Goal: Task Accomplishment & Management: Manage account settings

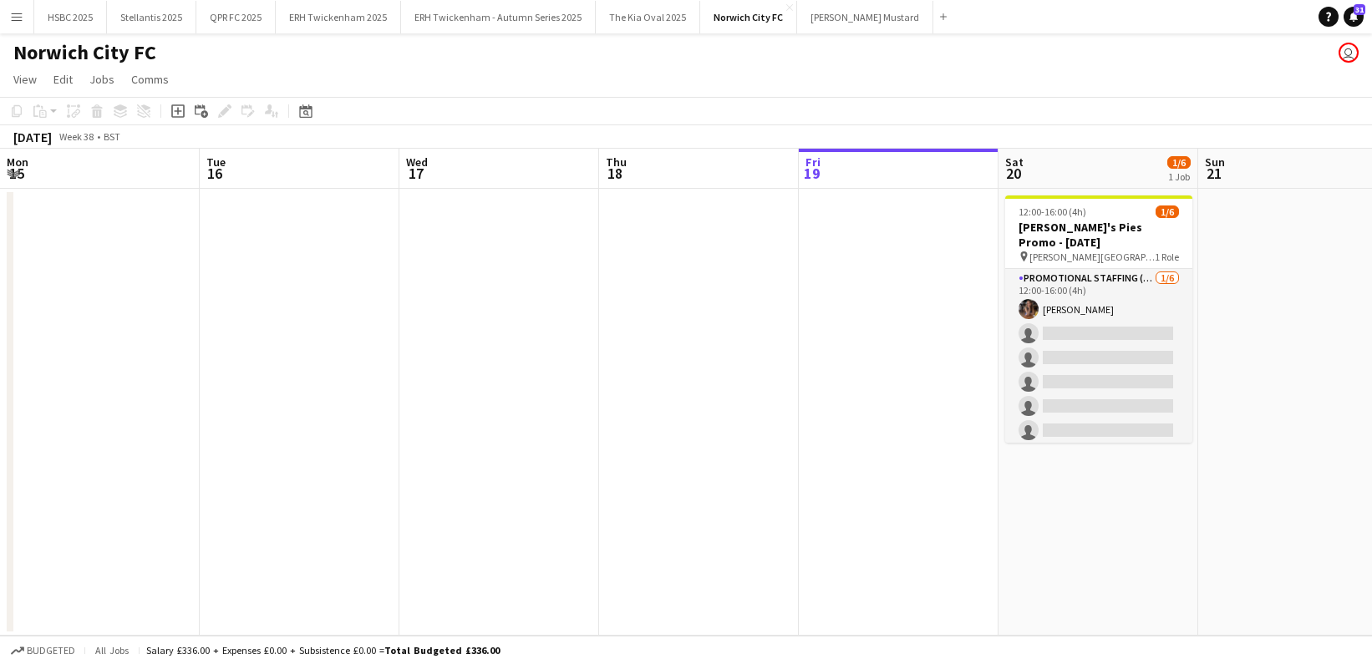
scroll to position [0, 400]
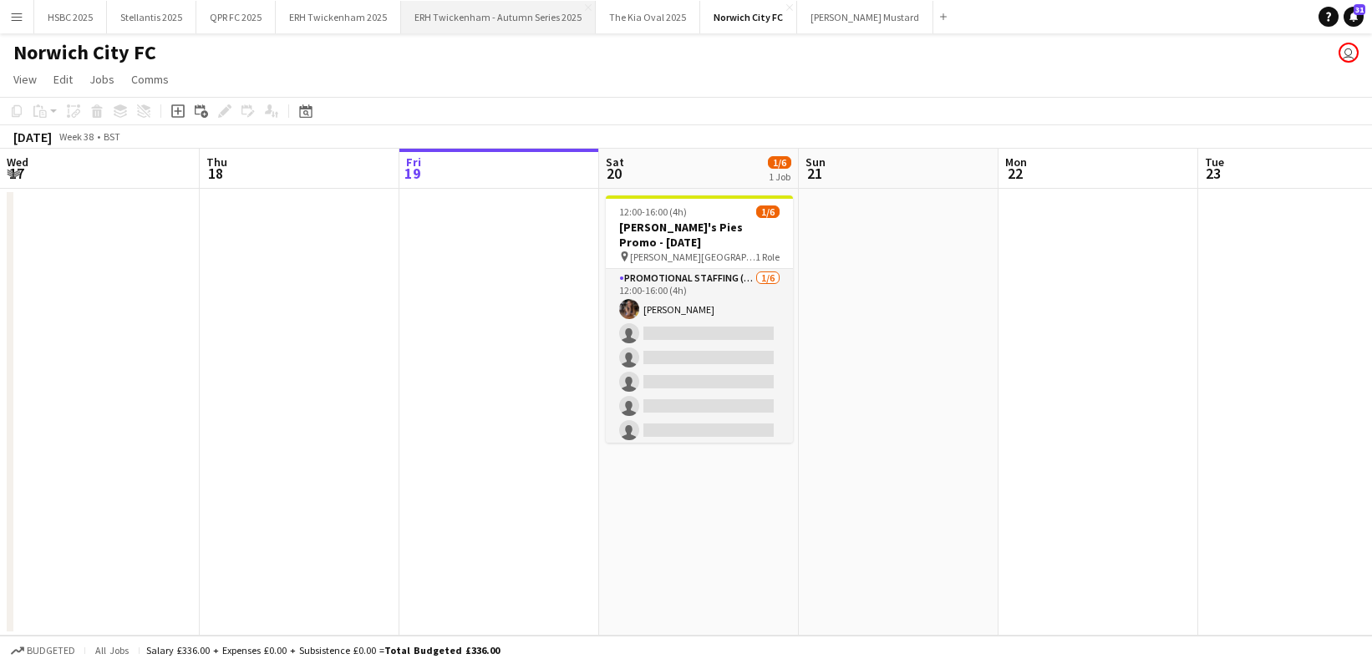
click at [511, 16] on button "ERH Twickenham - Autumn Series 2025 Close" at bounding box center [498, 17] width 195 height 33
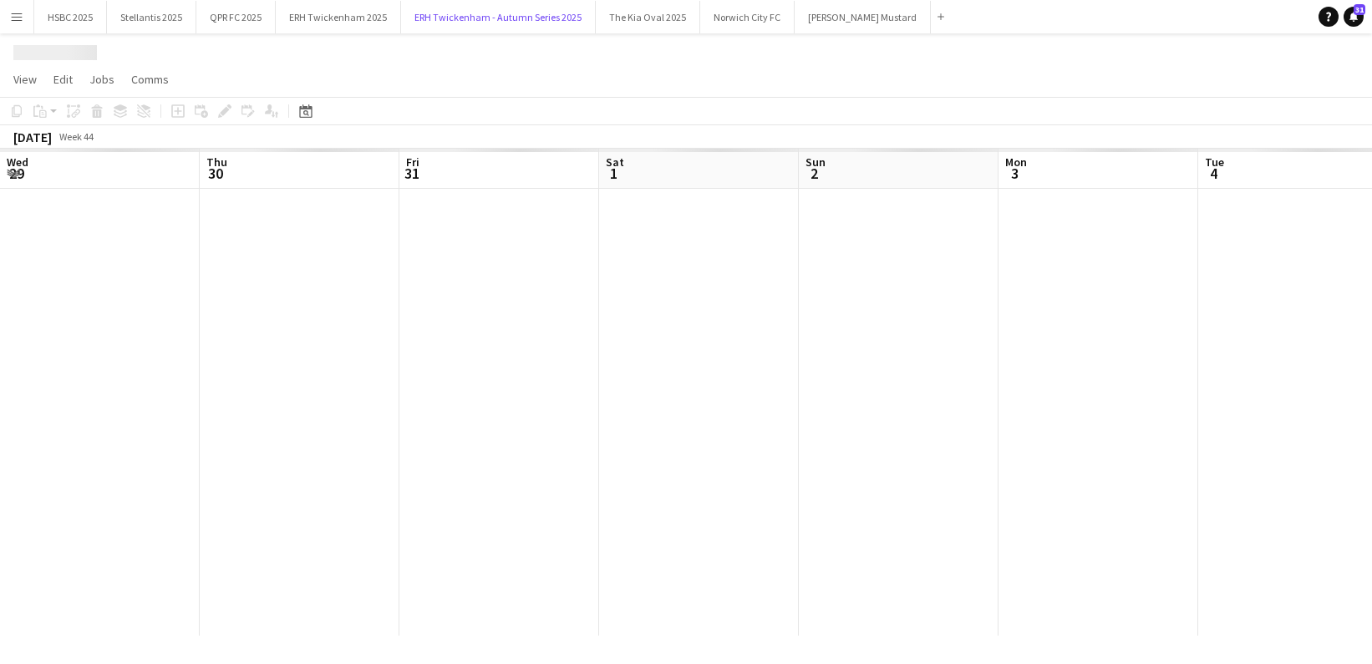
scroll to position [0, 446]
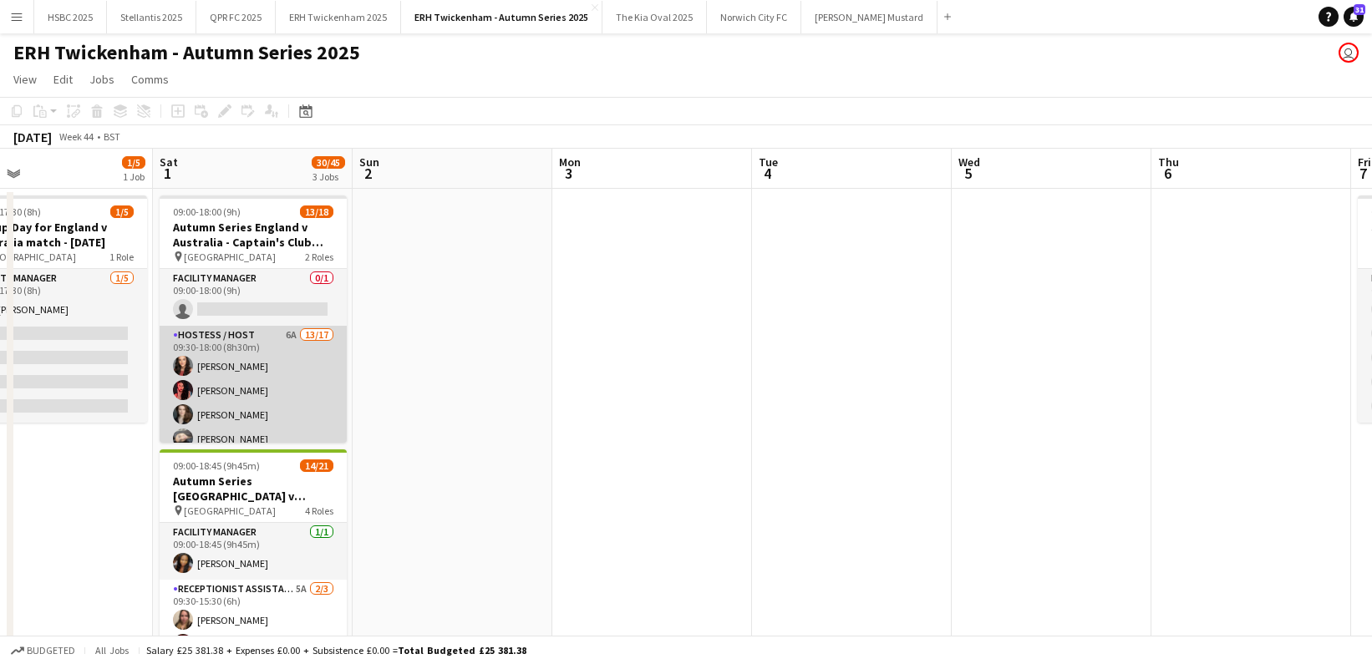
click at [288, 380] on app-card-role "Hostess / Host 6A 13/17 09:30-18:00 (8h30m) [PERSON_NAME] [PERSON_NAME] [PERSON…" at bounding box center [253, 548] width 187 height 445
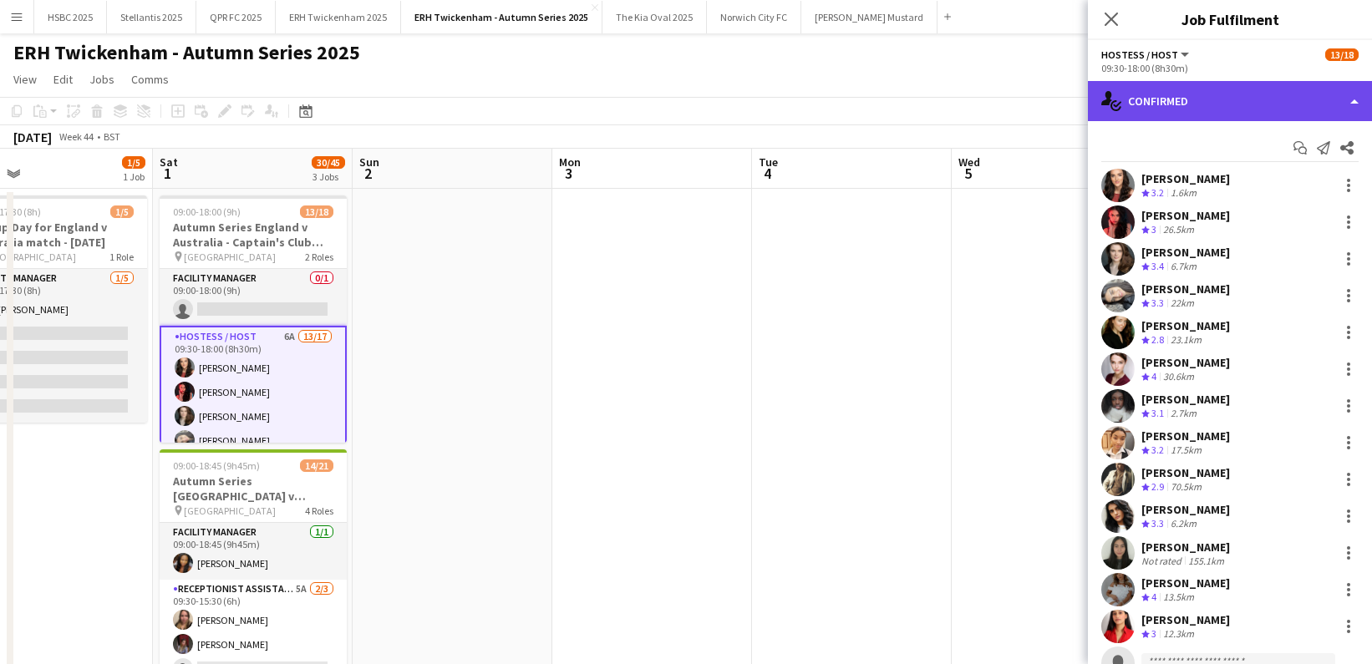
click at [1159, 88] on div "single-neutral-actions-check-2 Confirmed" at bounding box center [1230, 101] width 284 height 40
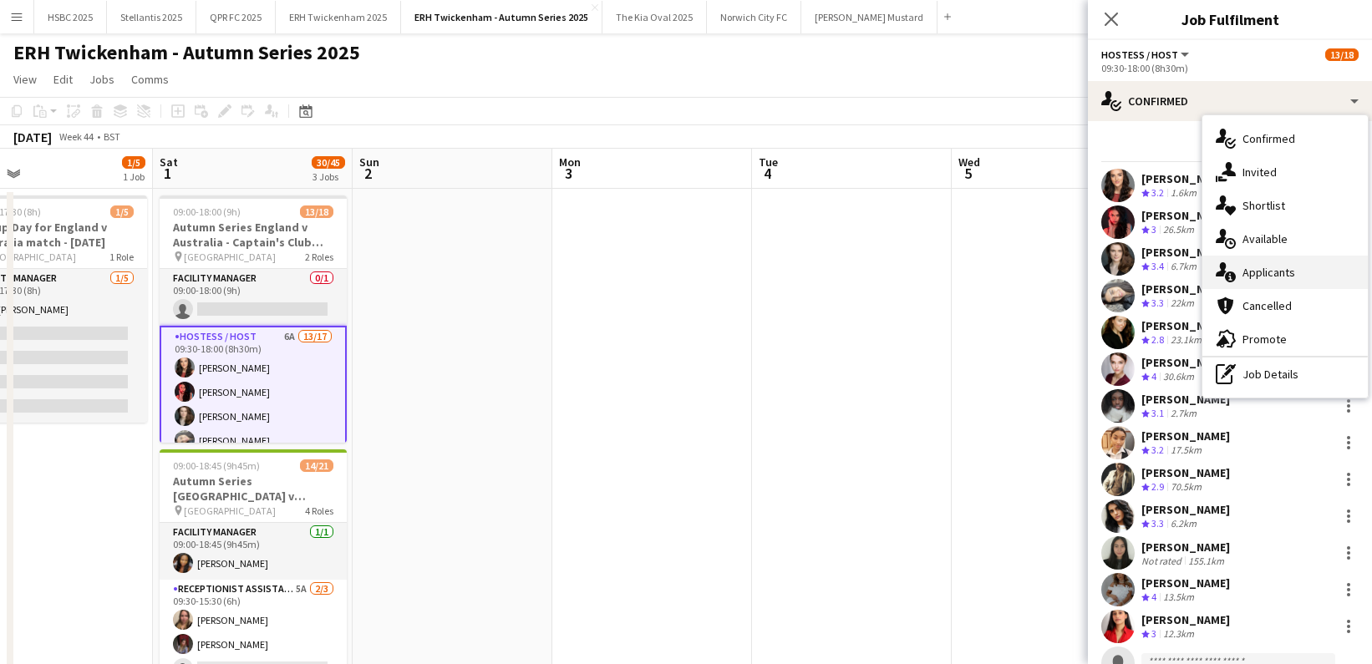
click at [1263, 270] on span "Applicants" at bounding box center [1269, 272] width 53 height 15
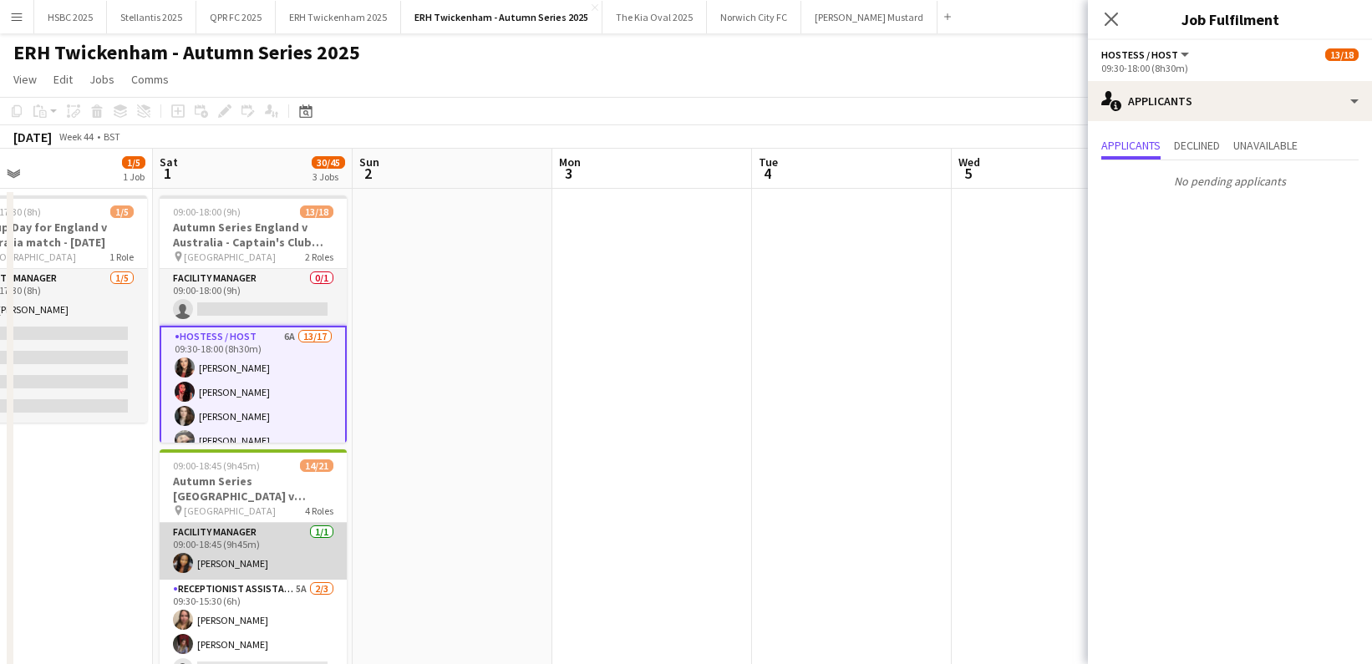
scroll to position [33, 0]
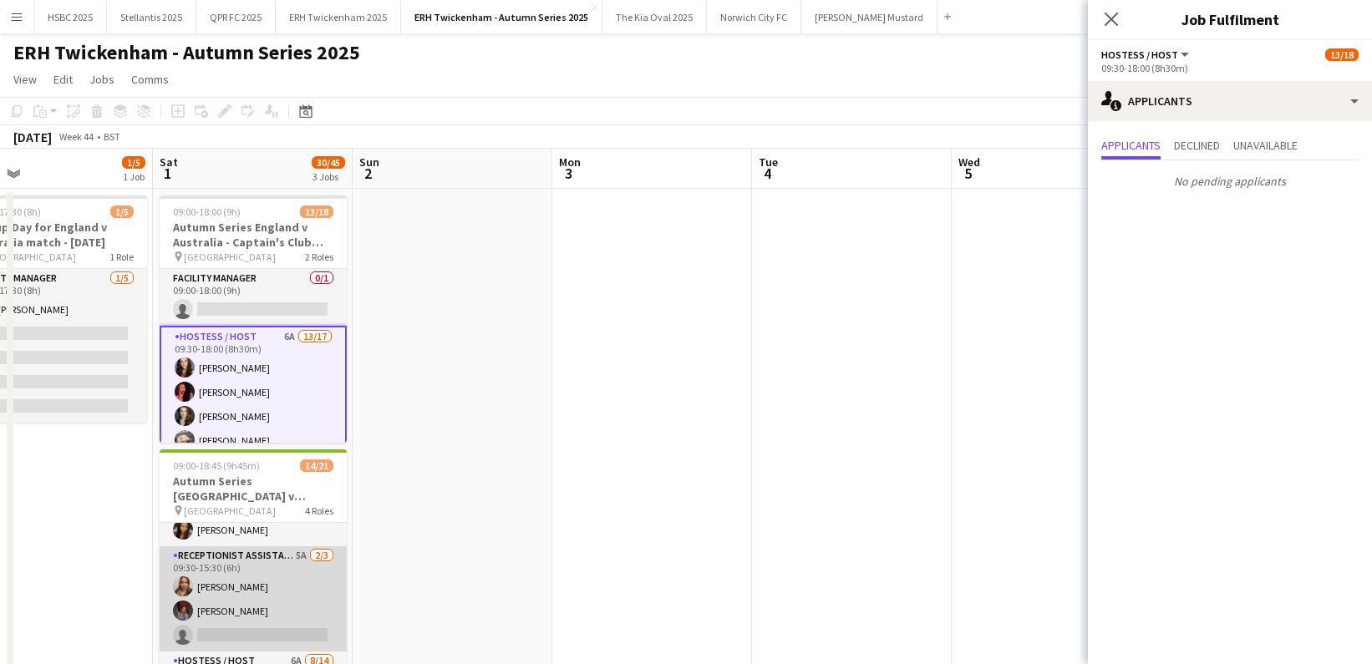
click at [262, 612] on app-card-role "Receptionist Assistant 5A [DATE] 09:30-15:30 (6h) [PERSON_NAME] [PERSON_NAME] s…" at bounding box center [253, 599] width 187 height 105
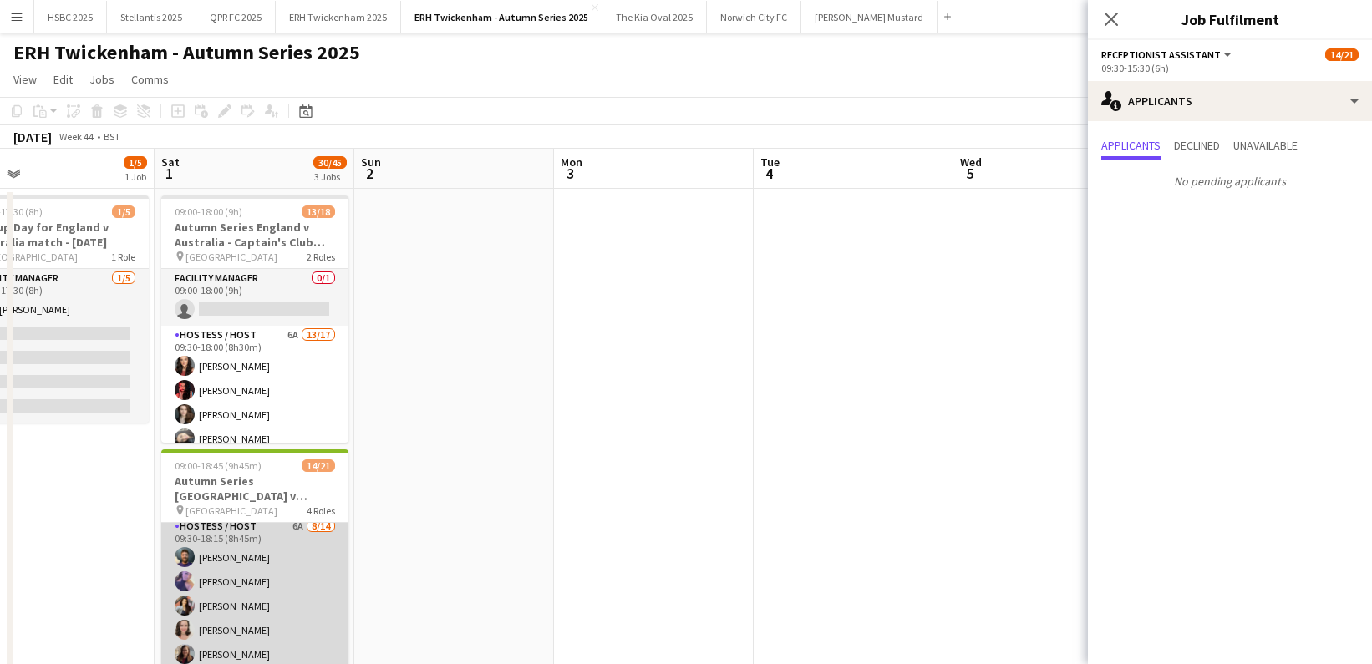
scroll to position [172, 0]
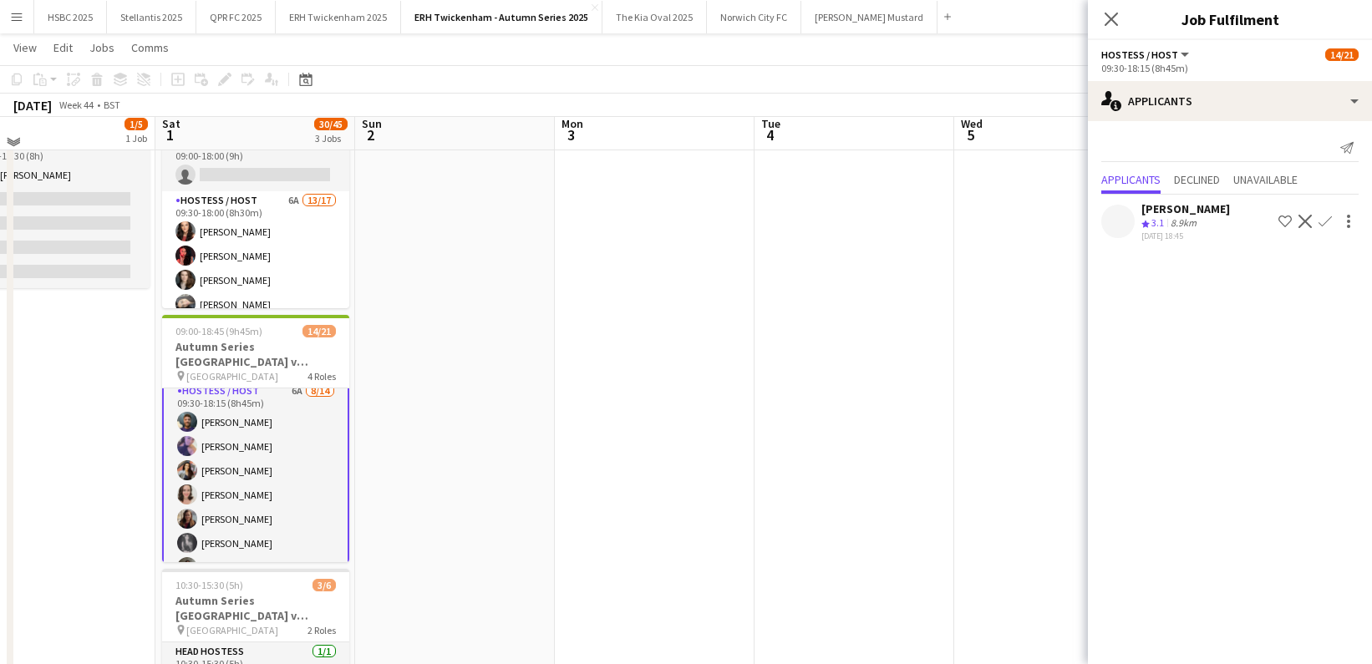
scroll to position [138, 0]
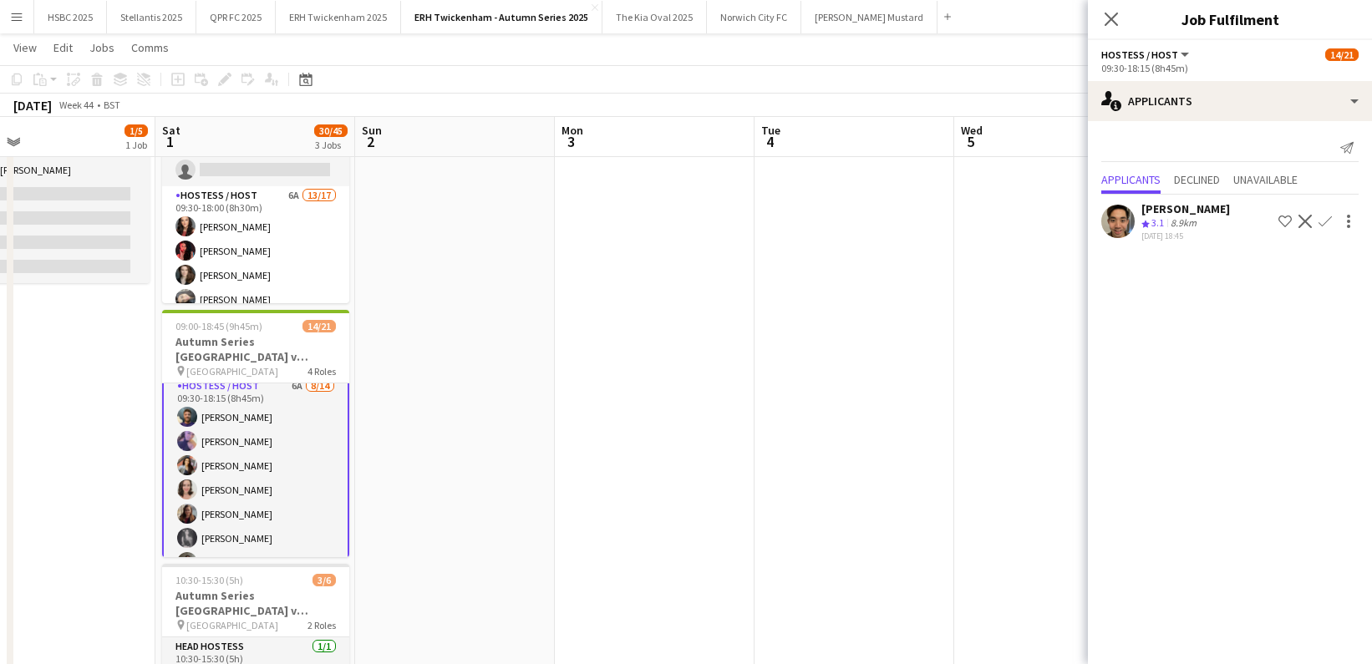
click at [1324, 218] on app-icon "Confirm" at bounding box center [1325, 221] width 13 height 13
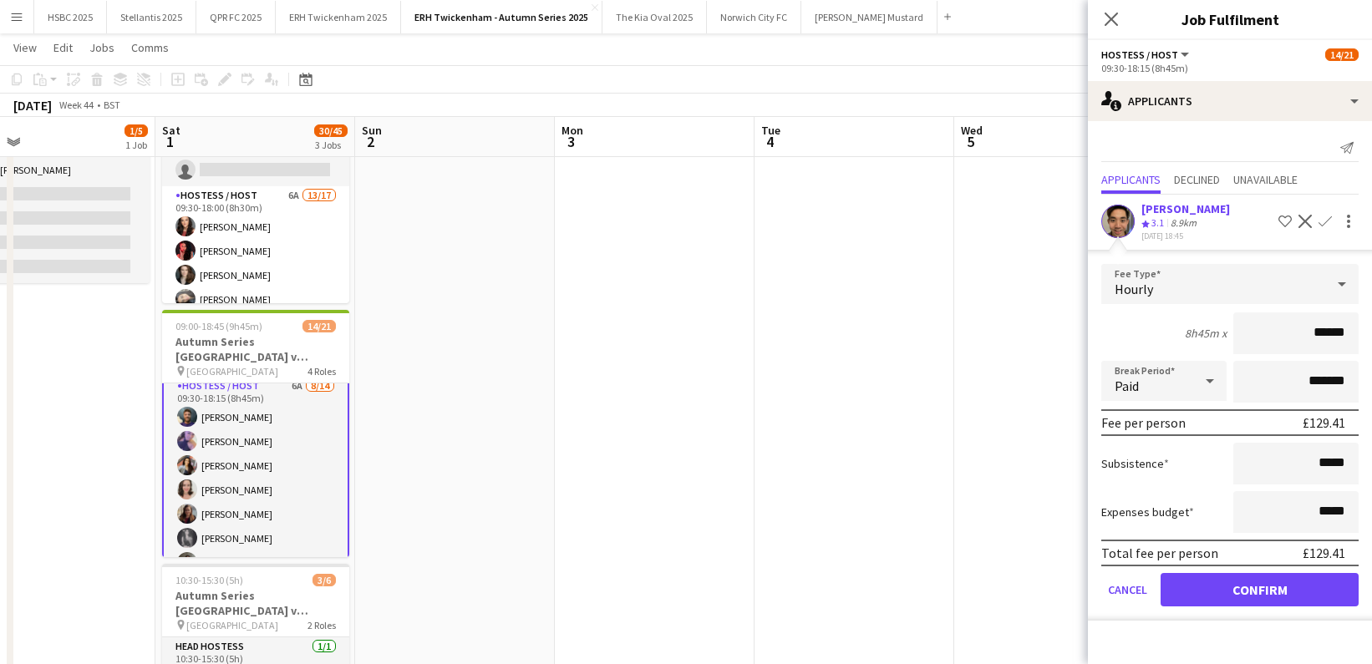
click button "Confirm" at bounding box center [1260, 589] width 198 height 33
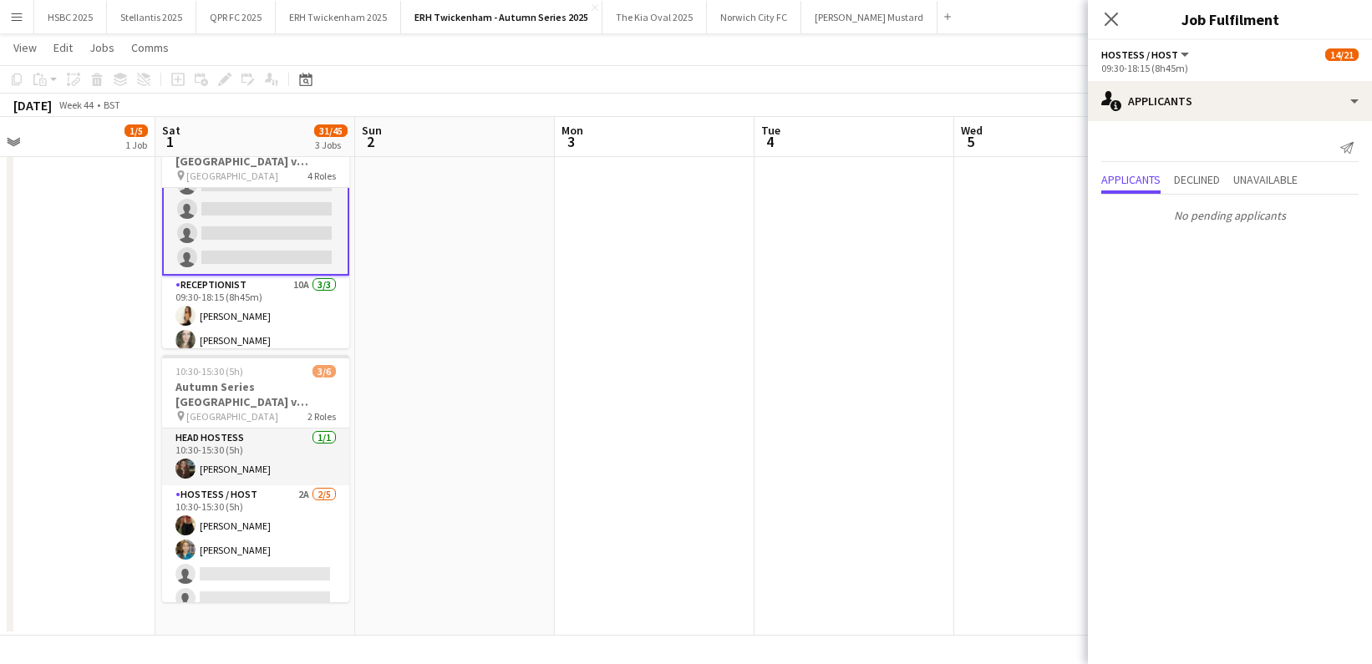
scroll to position [482, 0]
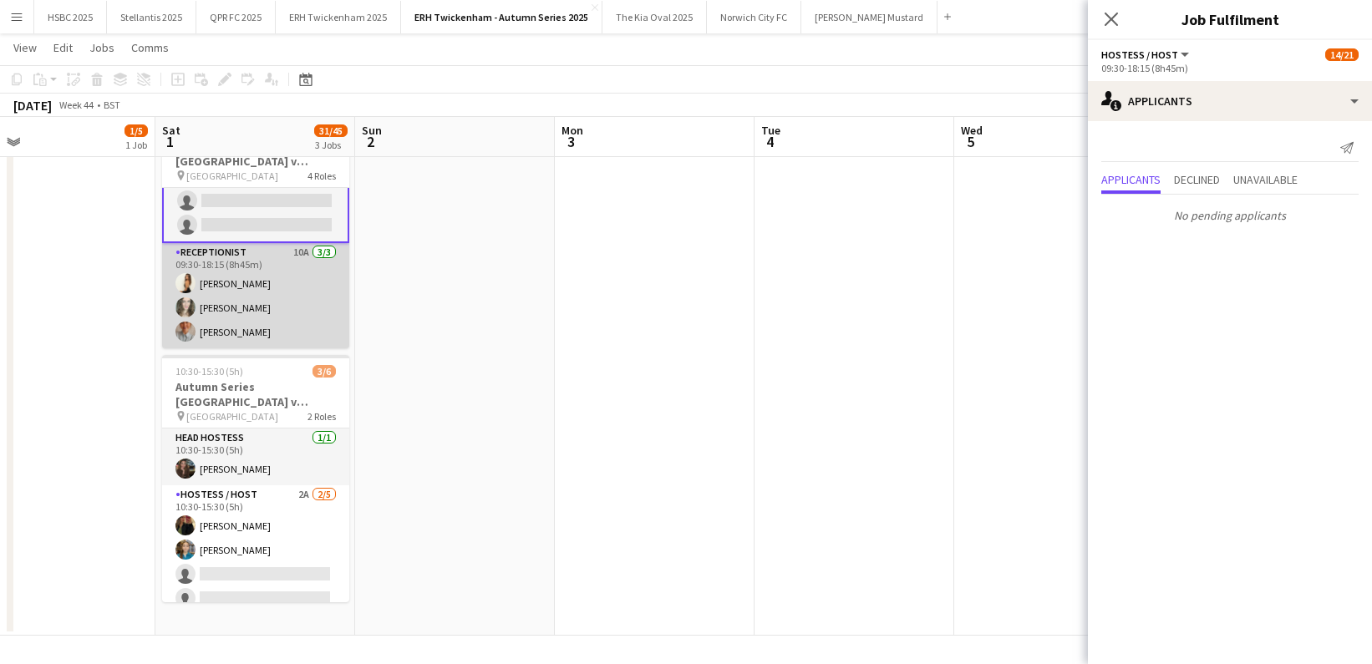
click at [303, 267] on app-card-role "Receptionist 10A [DATE] 09:30-18:15 (8h45m) [PERSON_NAME] [PERSON_NAME] [PERSON…" at bounding box center [255, 295] width 187 height 105
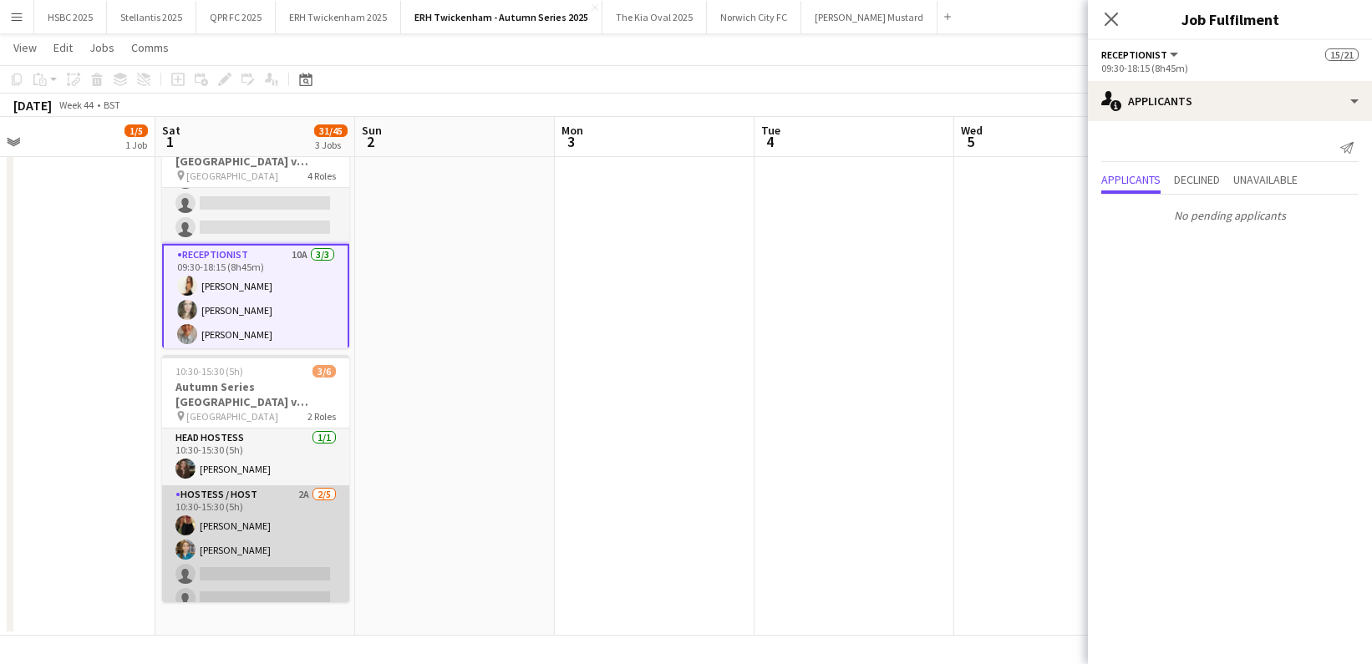
click at [283, 563] on app-card-role "Hostess / Host 2A [DATE] 10:30-15:30 (5h) [PERSON_NAME] [PERSON_NAME] single-ne…" at bounding box center [255, 563] width 187 height 154
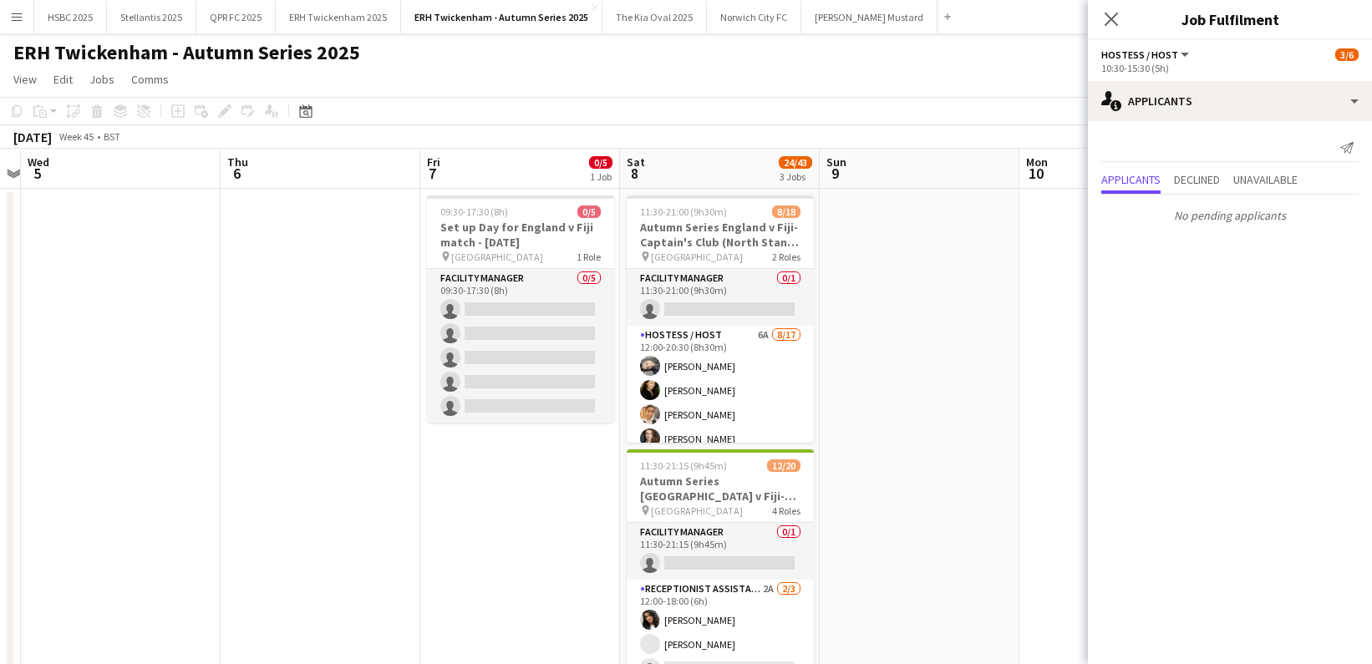
scroll to position [0, 411]
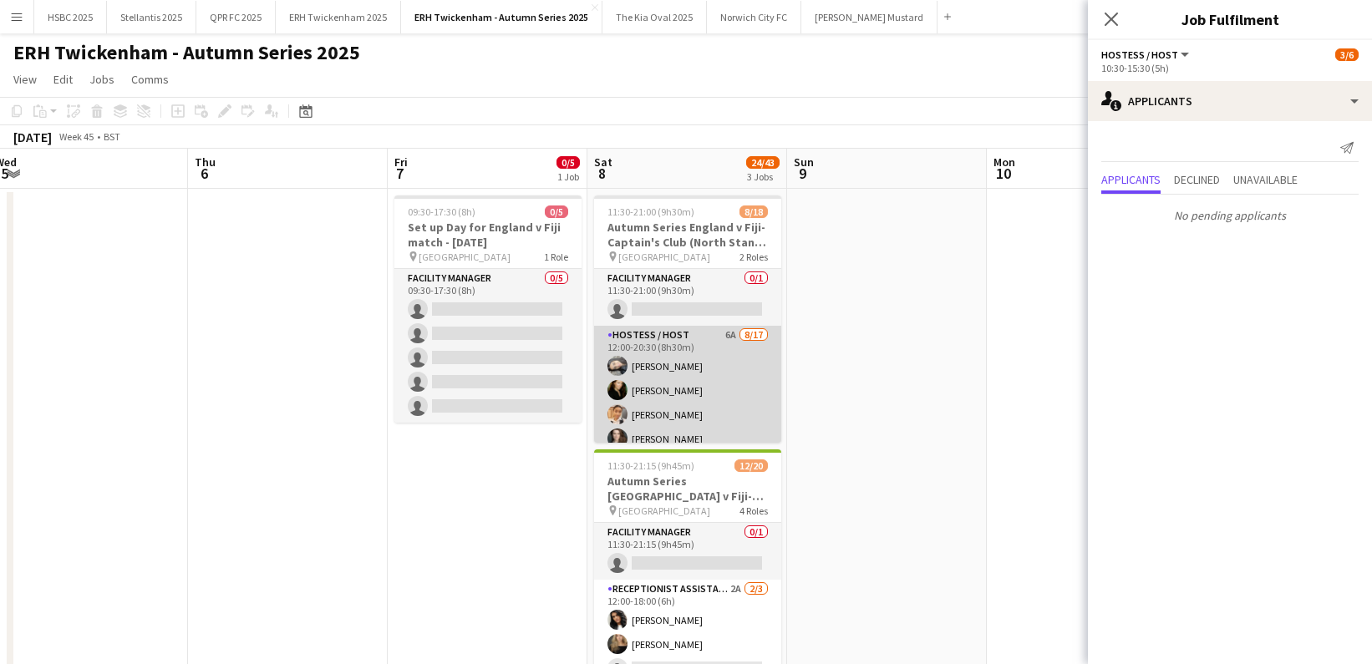
click at [725, 369] on app-card-role "Hostess / Host 6A [DATE] 12:00-20:30 (8h30m) [PERSON_NAME] [PERSON_NAME] [PERSO…" at bounding box center [687, 548] width 187 height 445
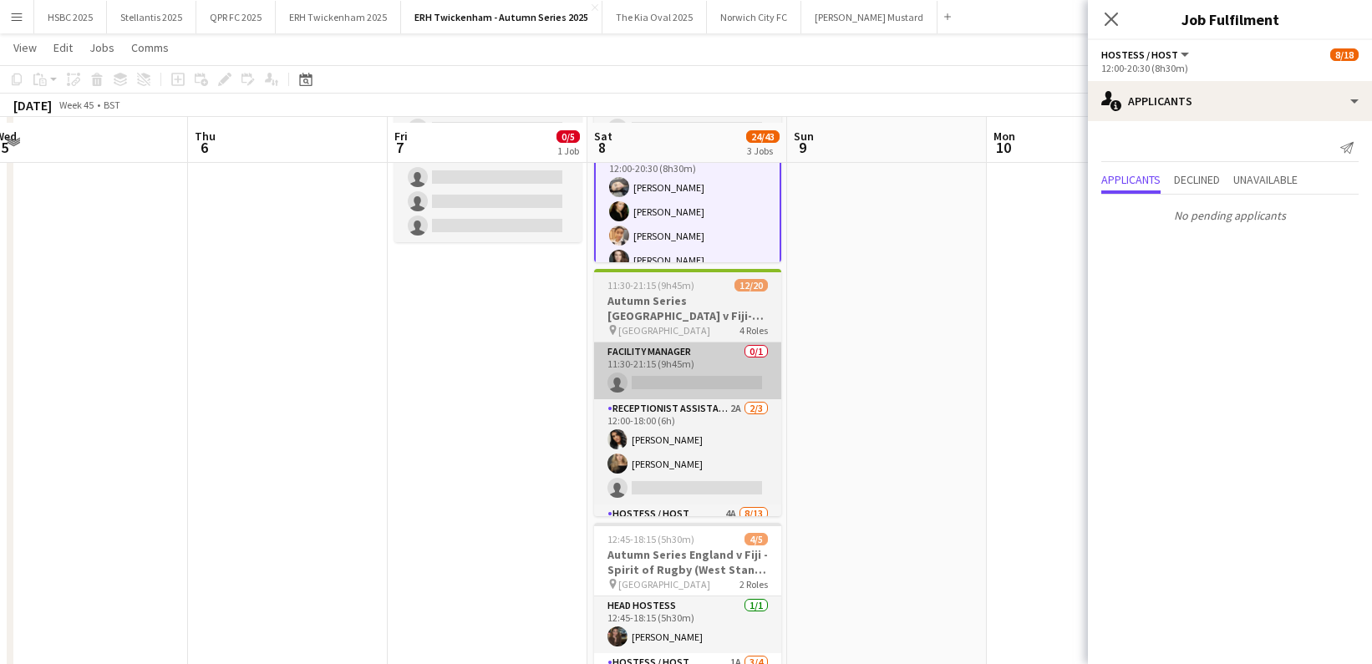
scroll to position [187, 0]
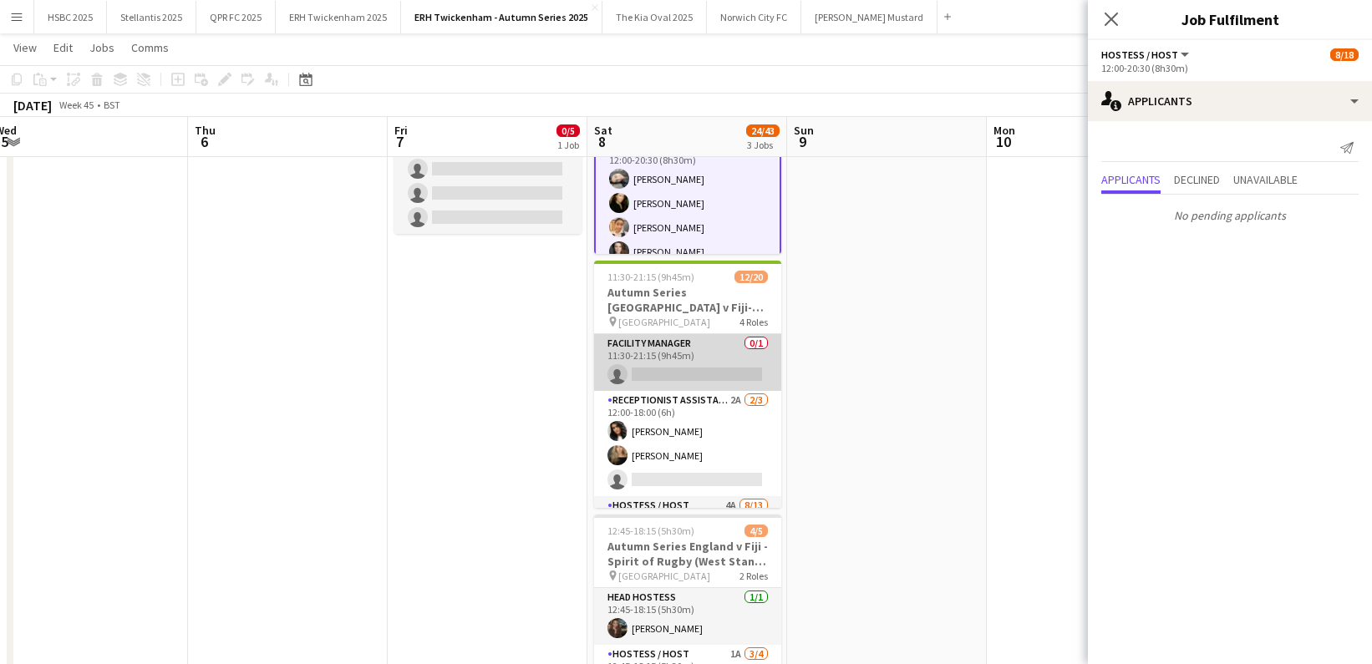
click at [718, 360] on app-card-role "Facility Manager 0/1 11:30-21:15 (9h45m) single-neutral-actions" at bounding box center [687, 362] width 187 height 57
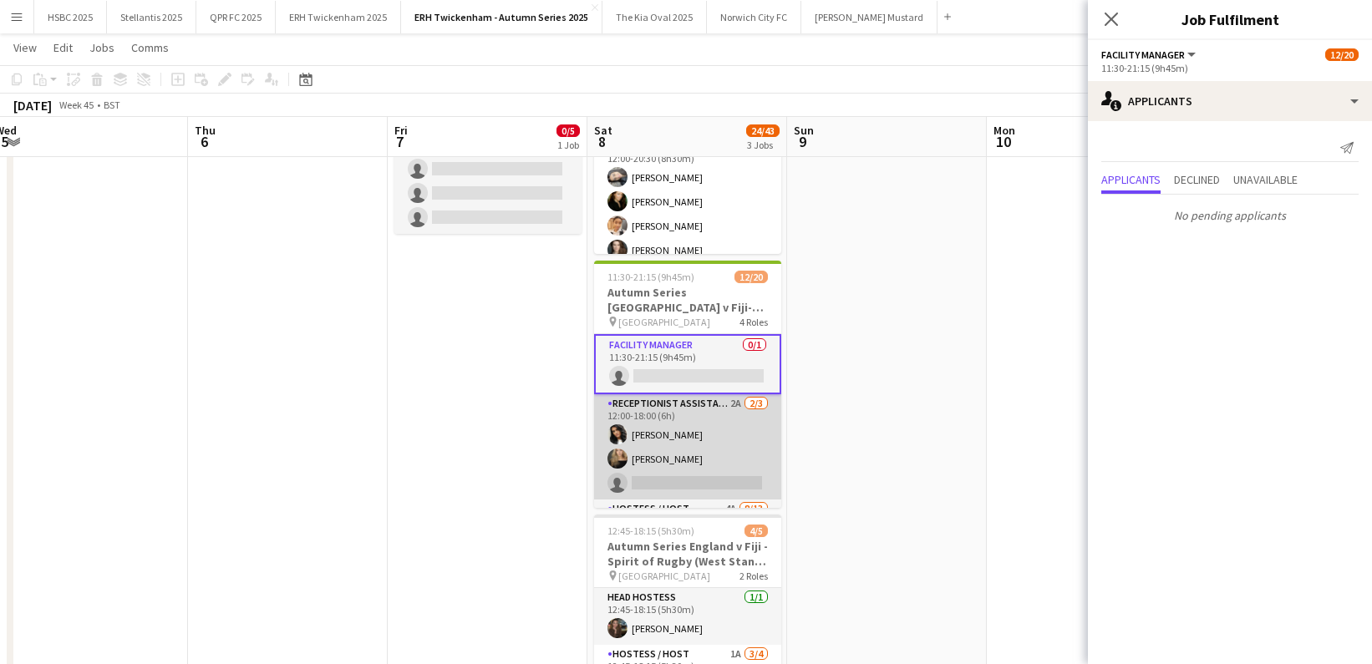
click at [710, 451] on app-card-role "Receptionist Assistant 2A [DATE] 12:00-18:00 (6h) [PERSON_NAME] [PERSON_NAME] s…" at bounding box center [687, 447] width 187 height 105
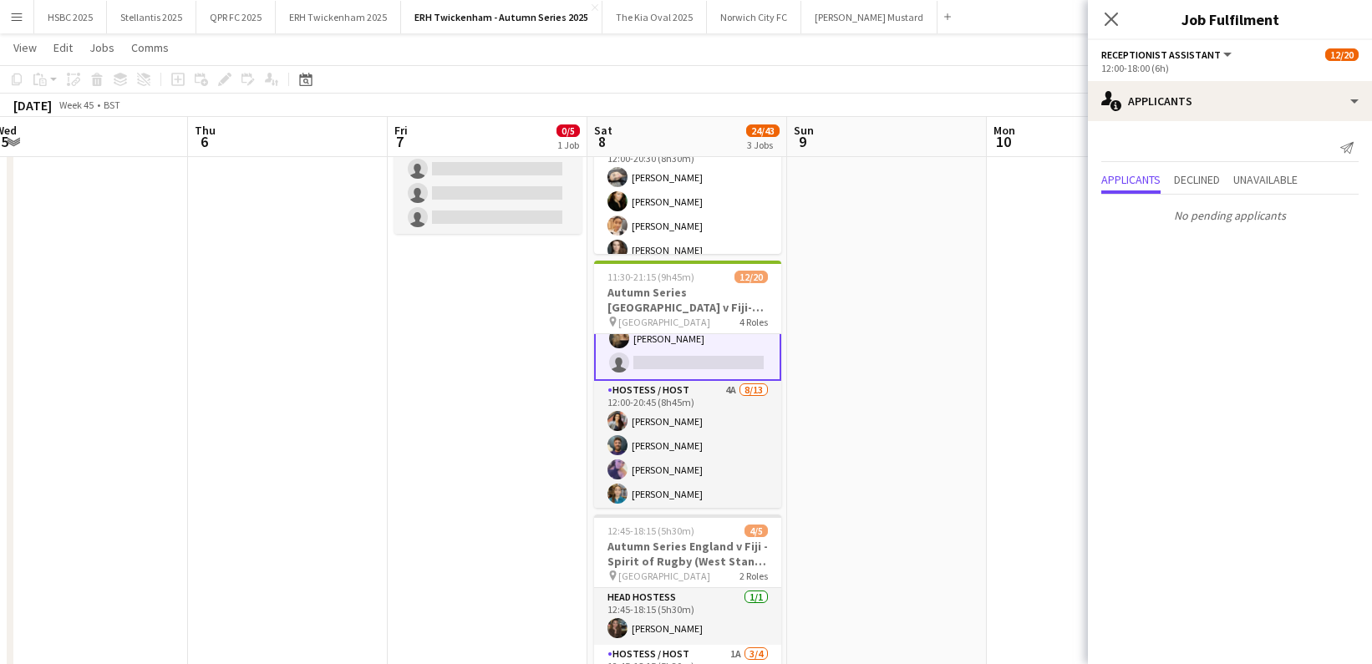
click at [730, 451] on app-card-role "Hostess / Host 4A [DATE] 12:00-20:45 (8h45m) [PERSON_NAME][DEMOGRAPHIC_DATA] [P…" at bounding box center [687, 555] width 187 height 348
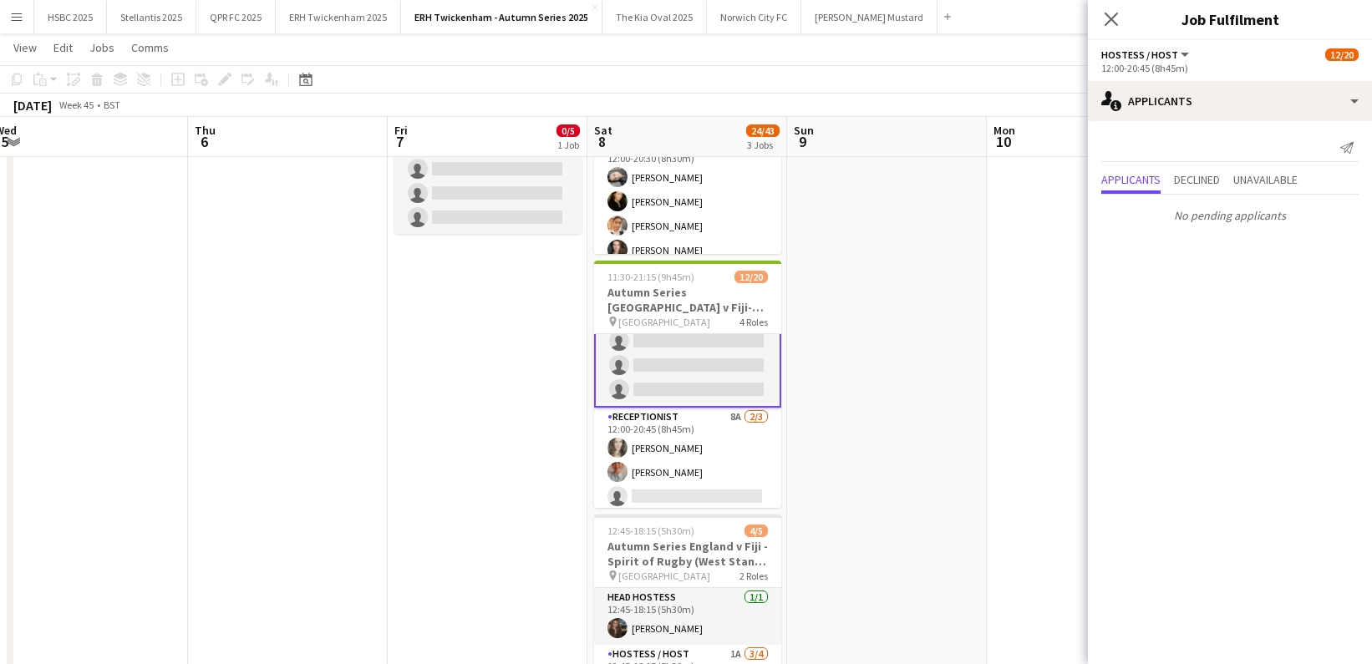
click at [731, 451] on app-card-role "Receptionist 8A [DATE] 12:00-20:45 (8h45m) [PERSON_NAME] [PERSON_NAME] Sheveka …" at bounding box center [687, 460] width 187 height 105
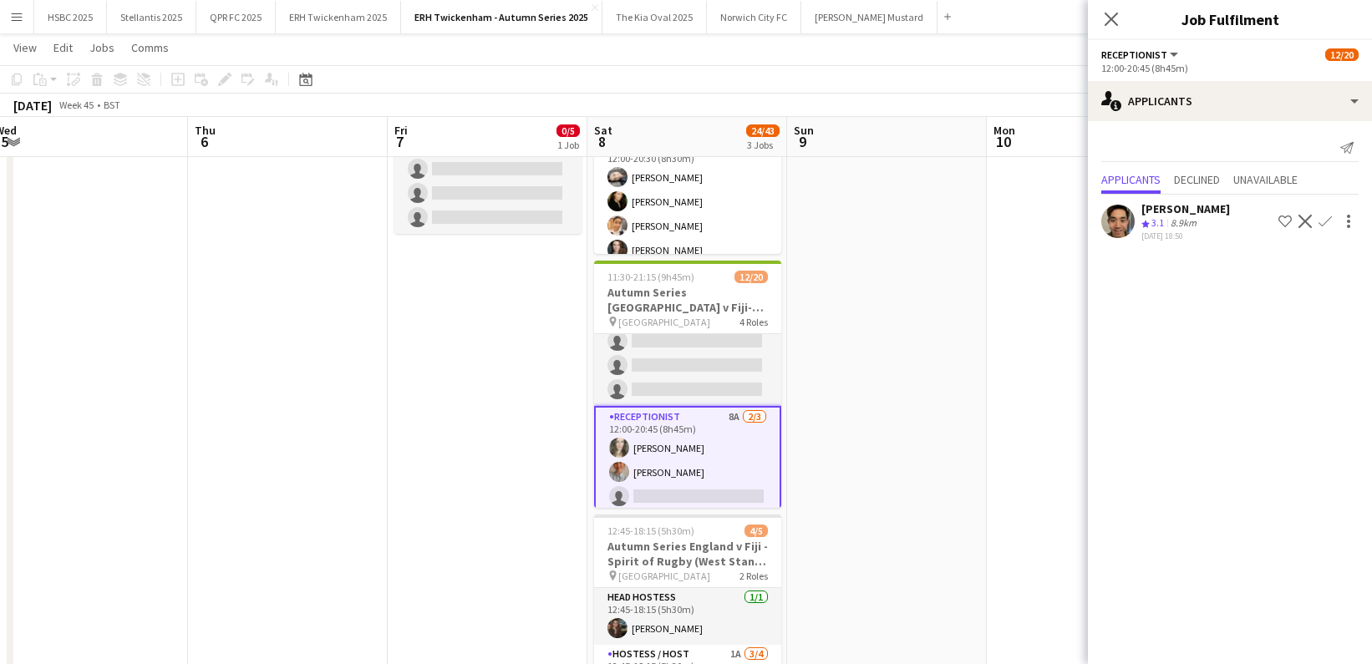
click at [1330, 216] on app-icon "Confirm" at bounding box center [1325, 221] width 13 height 13
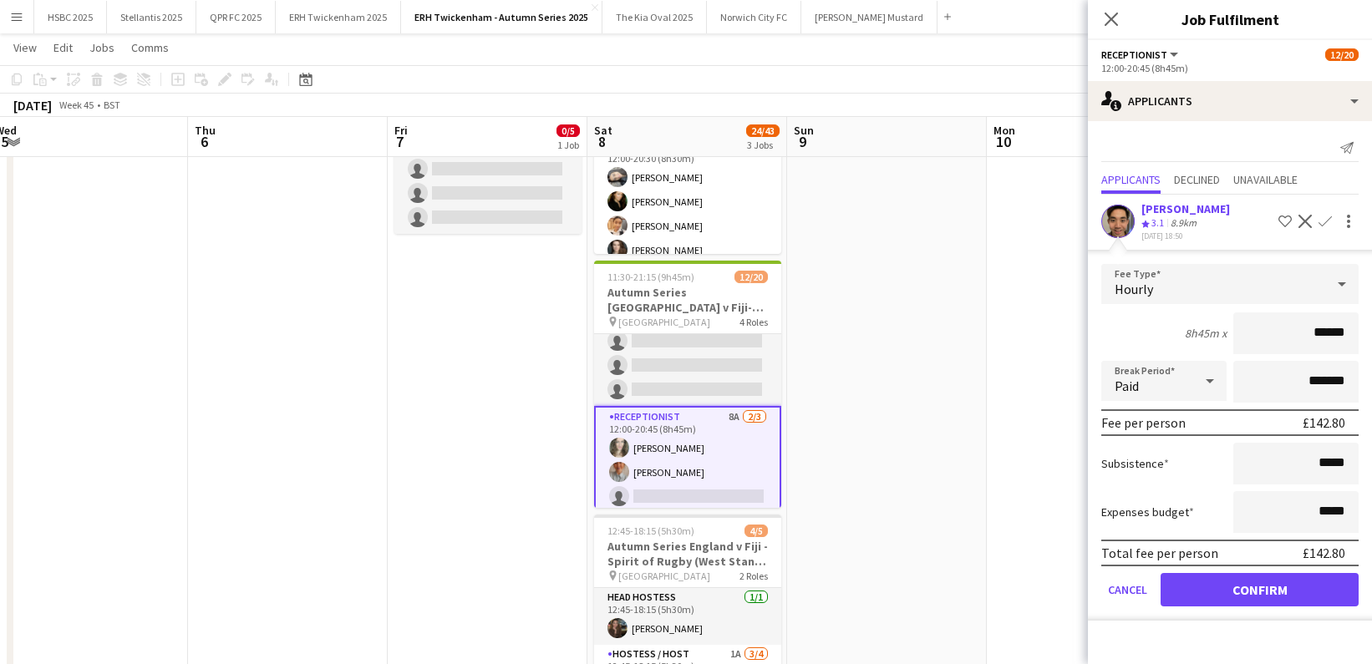
click button "Confirm" at bounding box center [1260, 589] width 198 height 33
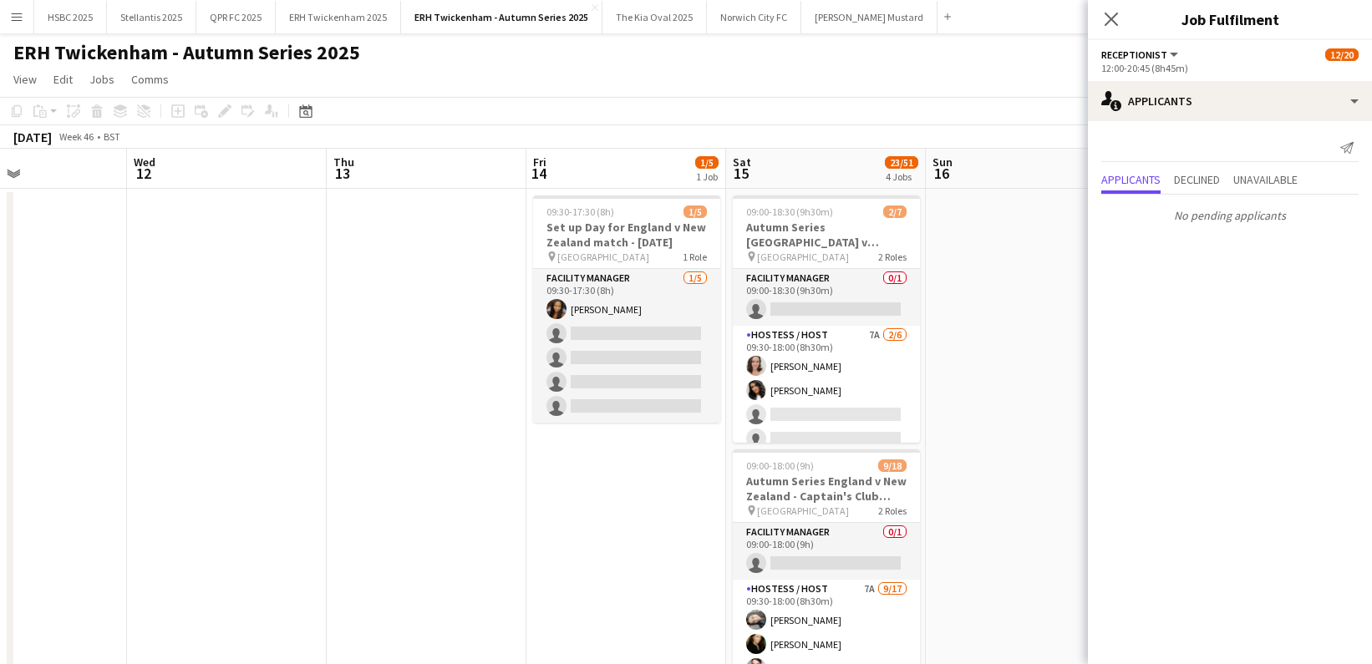
scroll to position [0, 473]
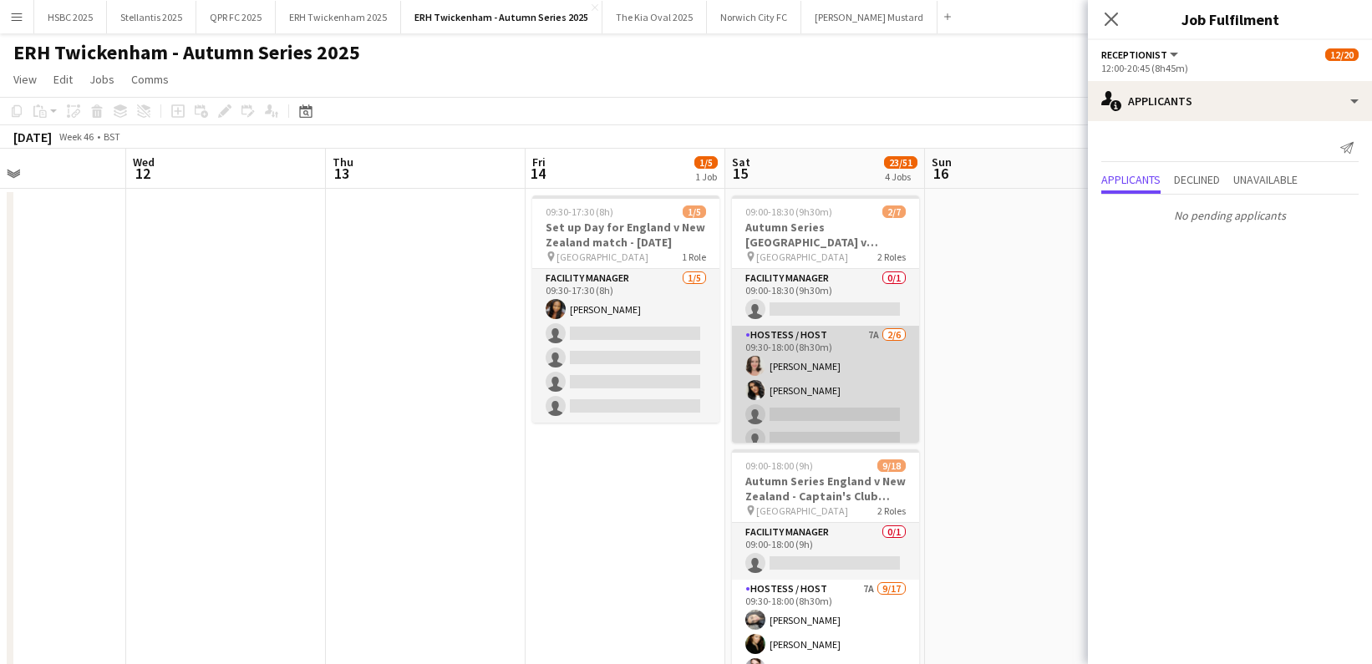
click at [880, 379] on app-card-role "Hostess / Host 7A [DATE] 09:30-18:00 (8h30m) [PERSON_NAME] [PERSON_NAME] single…" at bounding box center [825, 415] width 187 height 178
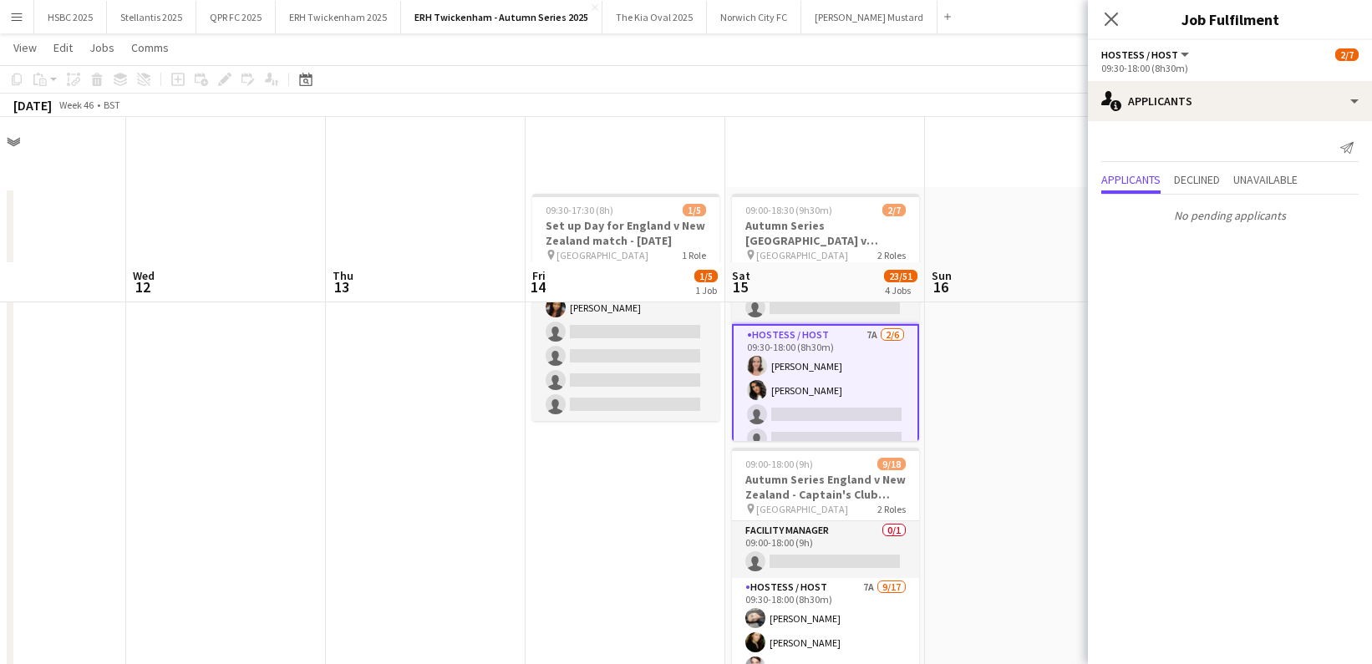
scroll to position [246, 0]
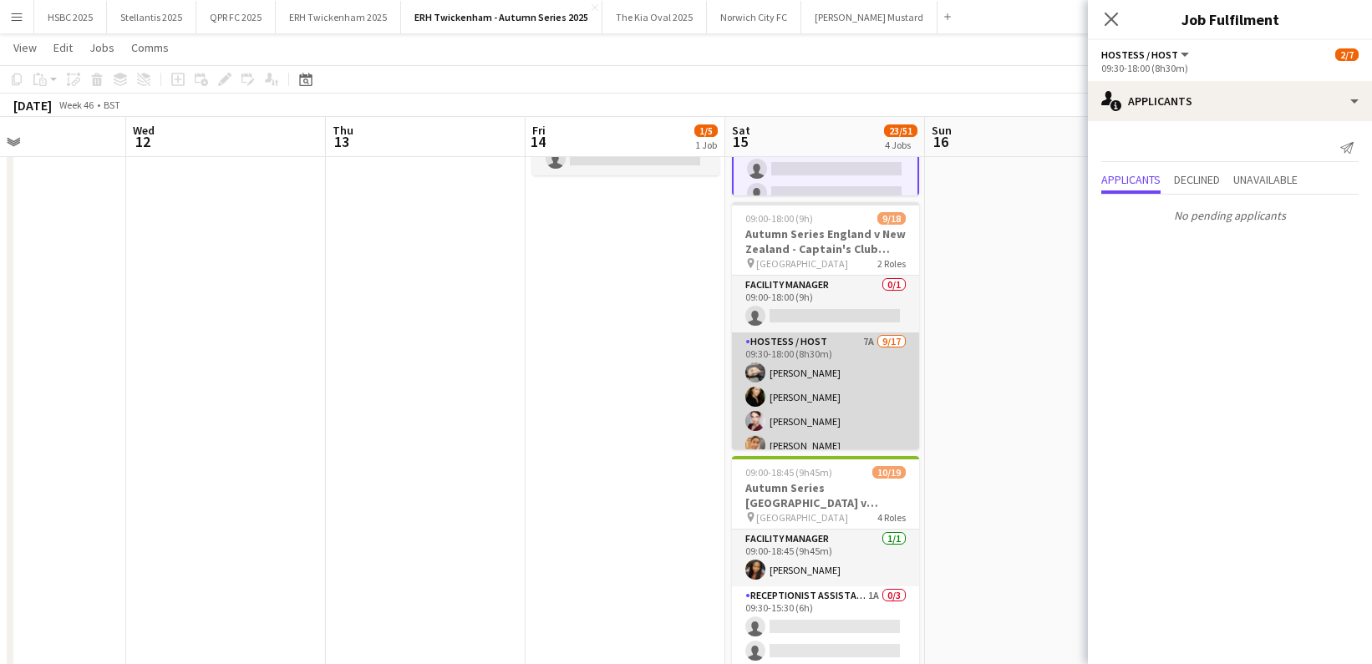
click at [824, 394] on app-card-role "Hostess / Host 7A [DATE] 09:30-18:00 (8h30m) [PERSON_NAME] [PERSON_NAME] [PERSO…" at bounding box center [825, 555] width 187 height 445
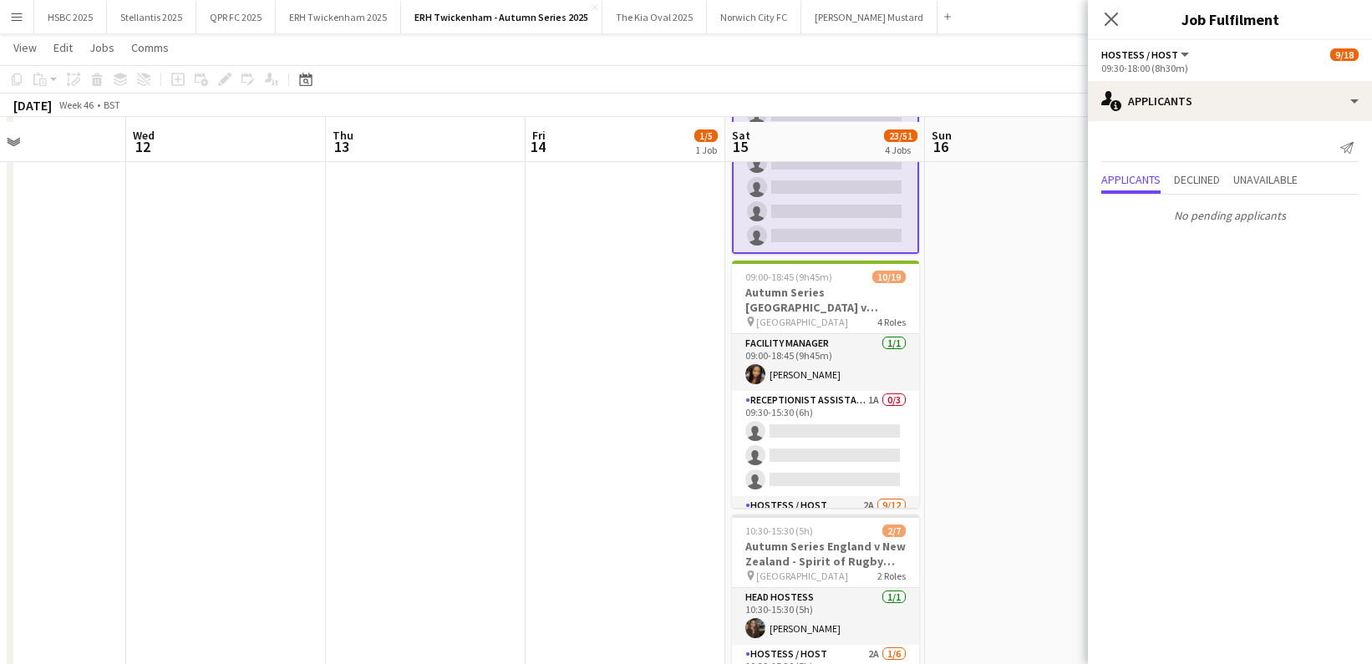
scroll to position [447, 0]
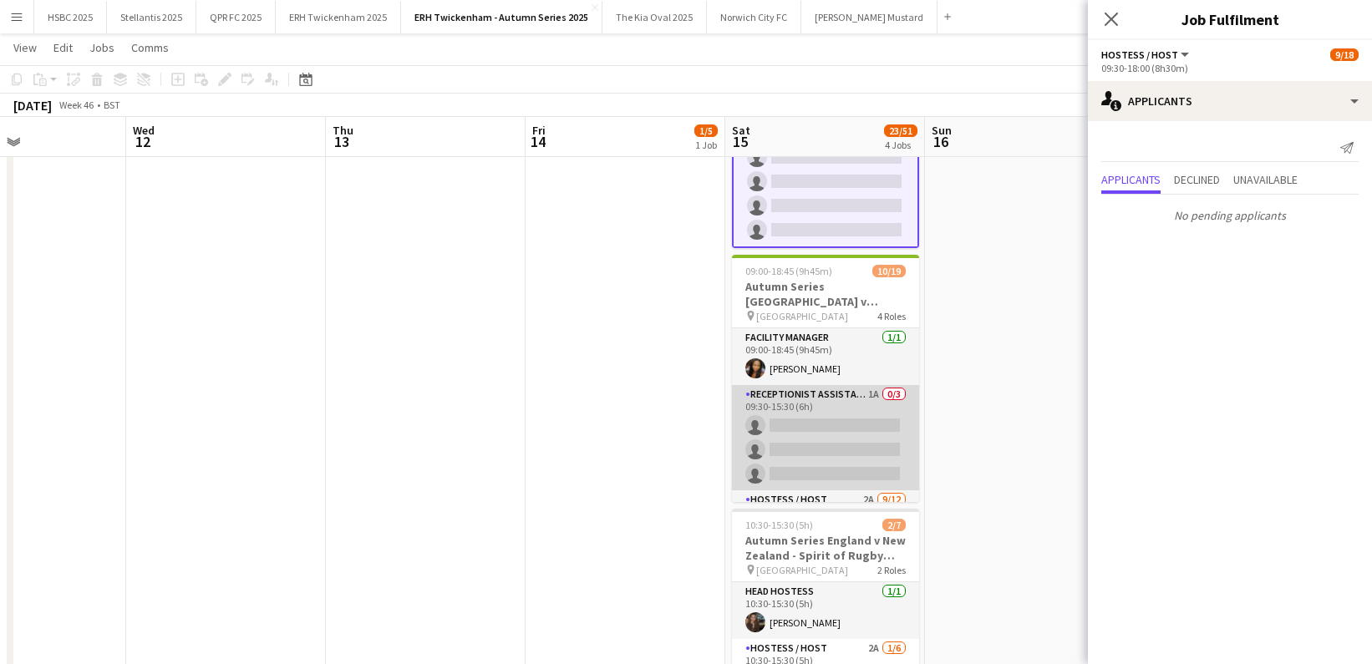
click at [827, 420] on app-card-role "Receptionist Assistant 1A 0/3 09:30-15:30 (6h) single-neutral-actions single-ne…" at bounding box center [825, 437] width 187 height 105
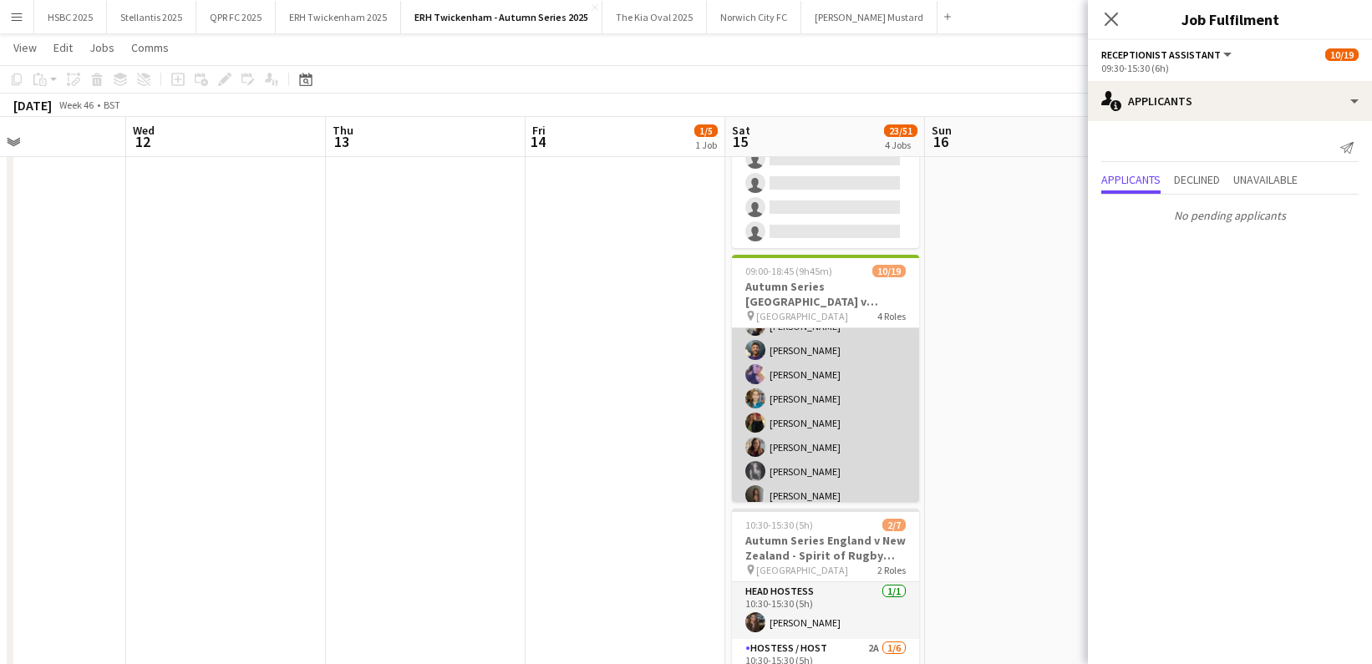
click at [827, 419] on app-card-role "Hostess / Host 2A [DATE] 09:30-18:15 (8h45m) [PERSON_NAME] [PERSON_NAME] [PERSO…" at bounding box center [825, 423] width 187 height 323
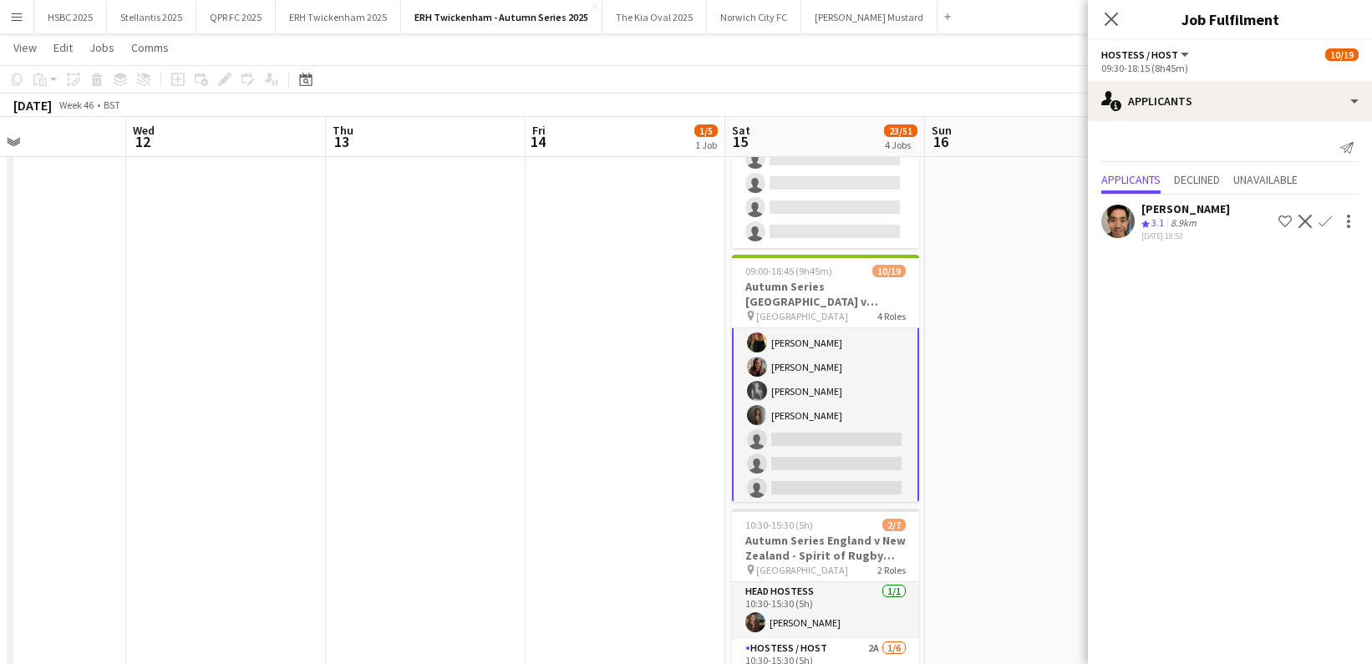
scroll to position [420, 0]
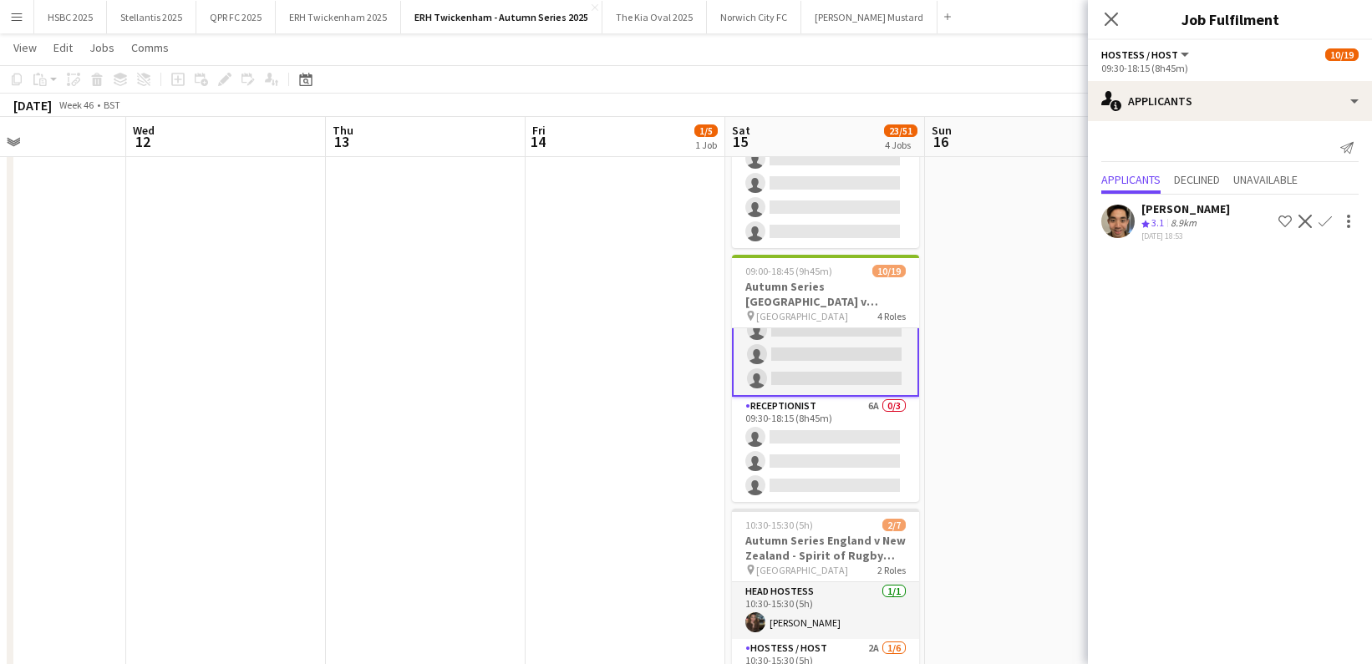
click at [827, 419] on app-card-role "Receptionist 6A 0/3 09:30-18:15 (8h45m) single-neutral-actions single-neutral-a…" at bounding box center [825, 449] width 187 height 105
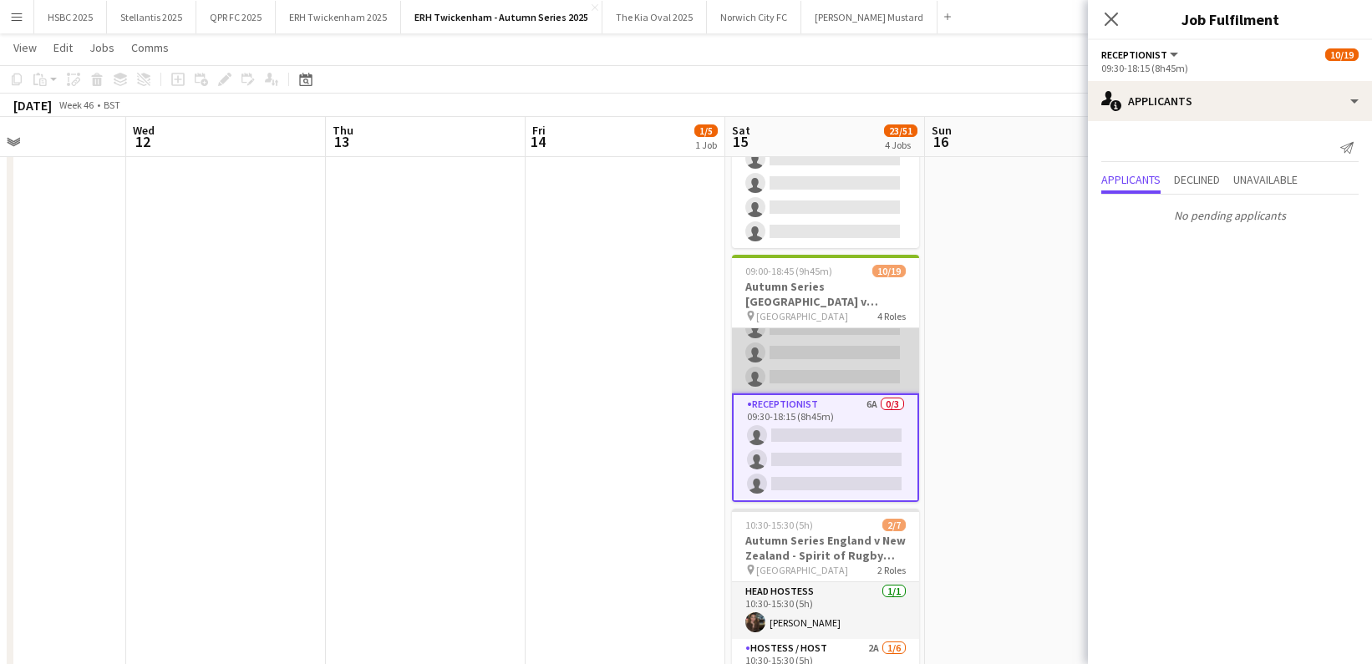
scroll to position [419, 0]
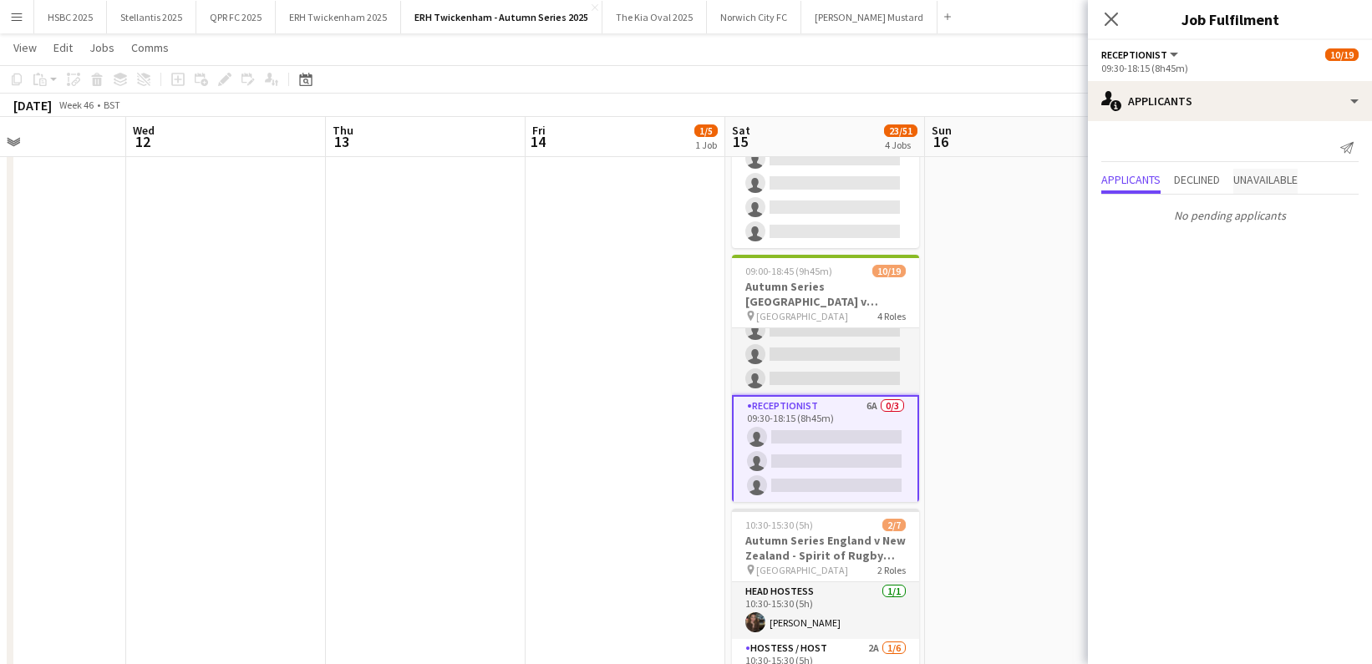
click at [1283, 180] on span "Unavailable" at bounding box center [1266, 180] width 64 height 12
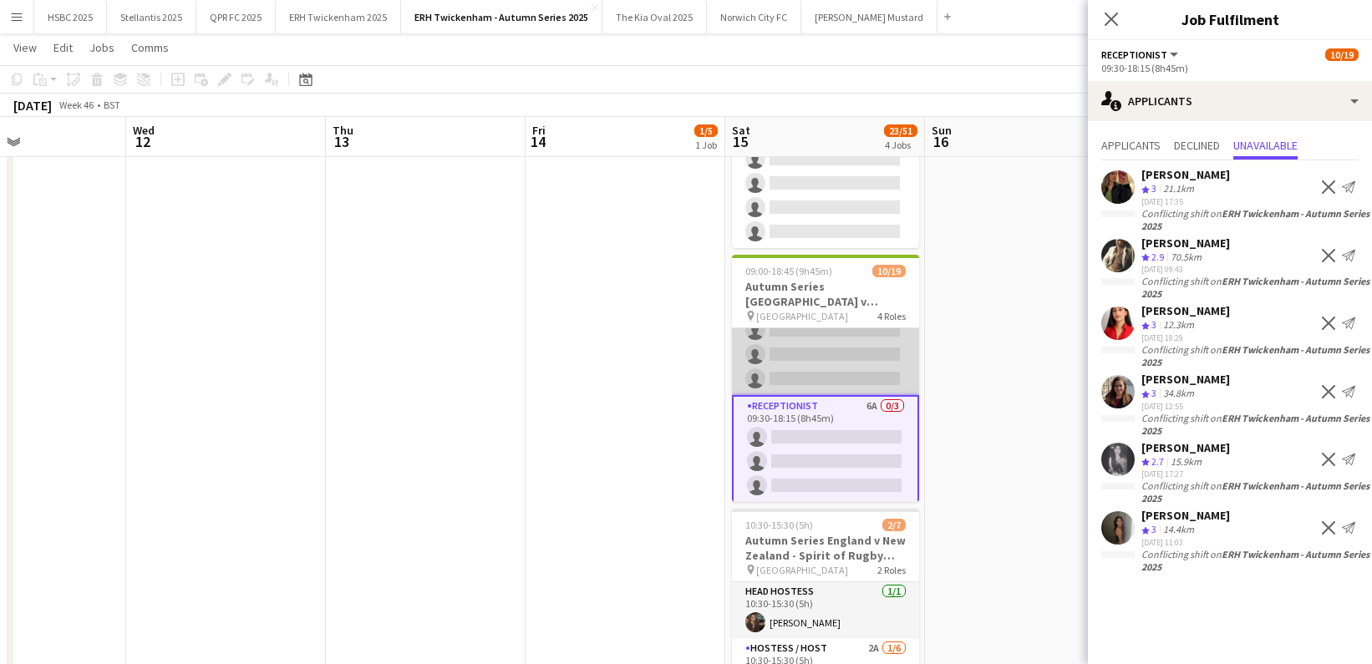
click at [839, 348] on app-card-role "Hostess / Host 2A [DATE] 09:30-18:15 (8h45m) [PERSON_NAME] [PERSON_NAME] [PERSO…" at bounding box center [825, 233] width 187 height 323
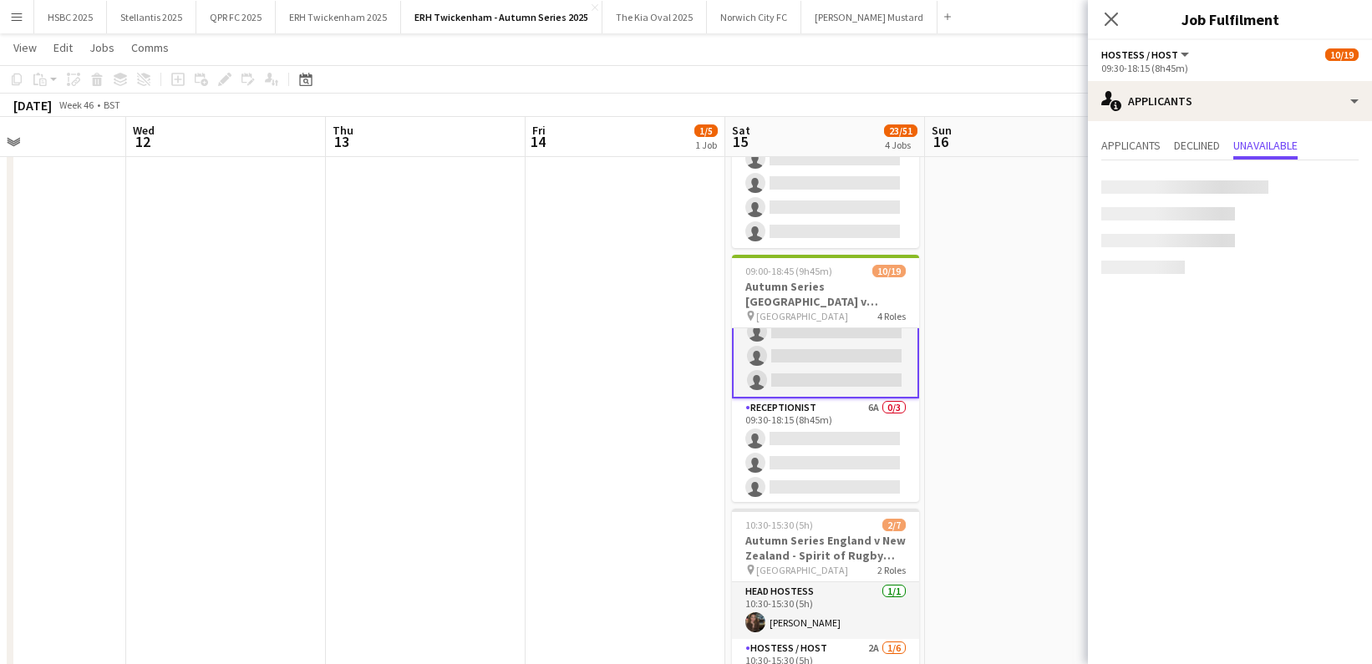
scroll to position [420, 0]
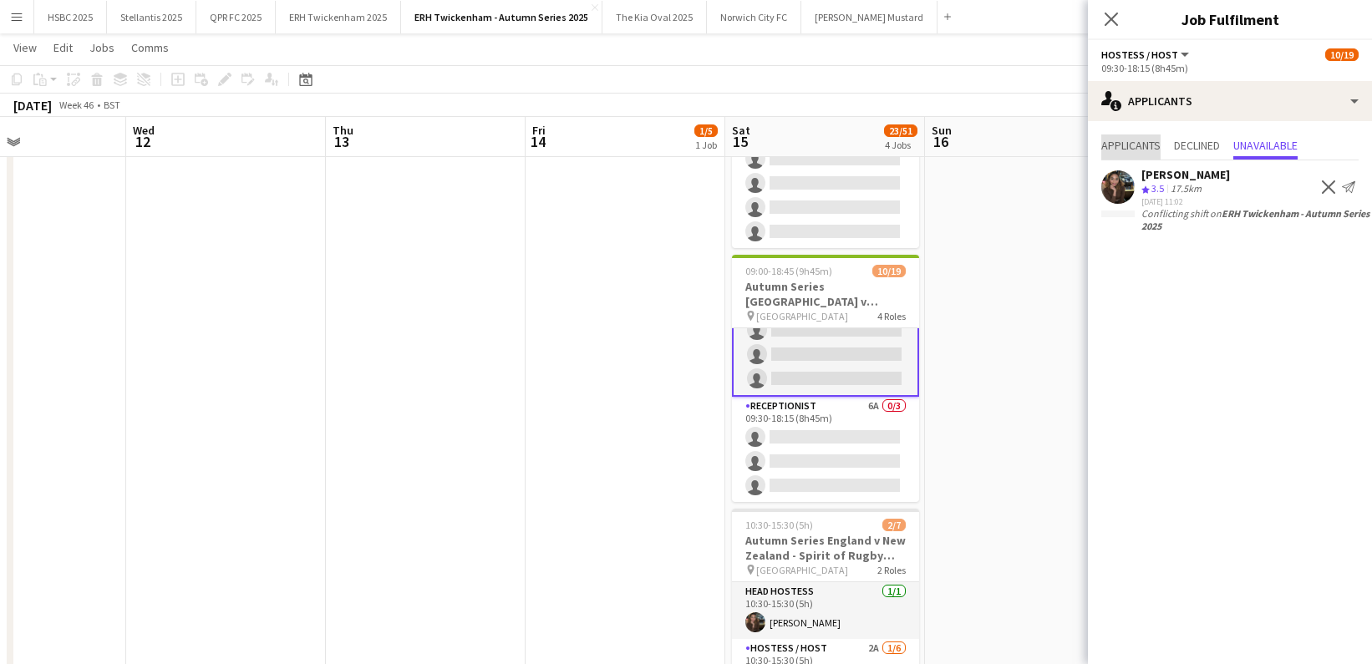
click at [1106, 140] on span "Applicants" at bounding box center [1131, 146] width 59 height 12
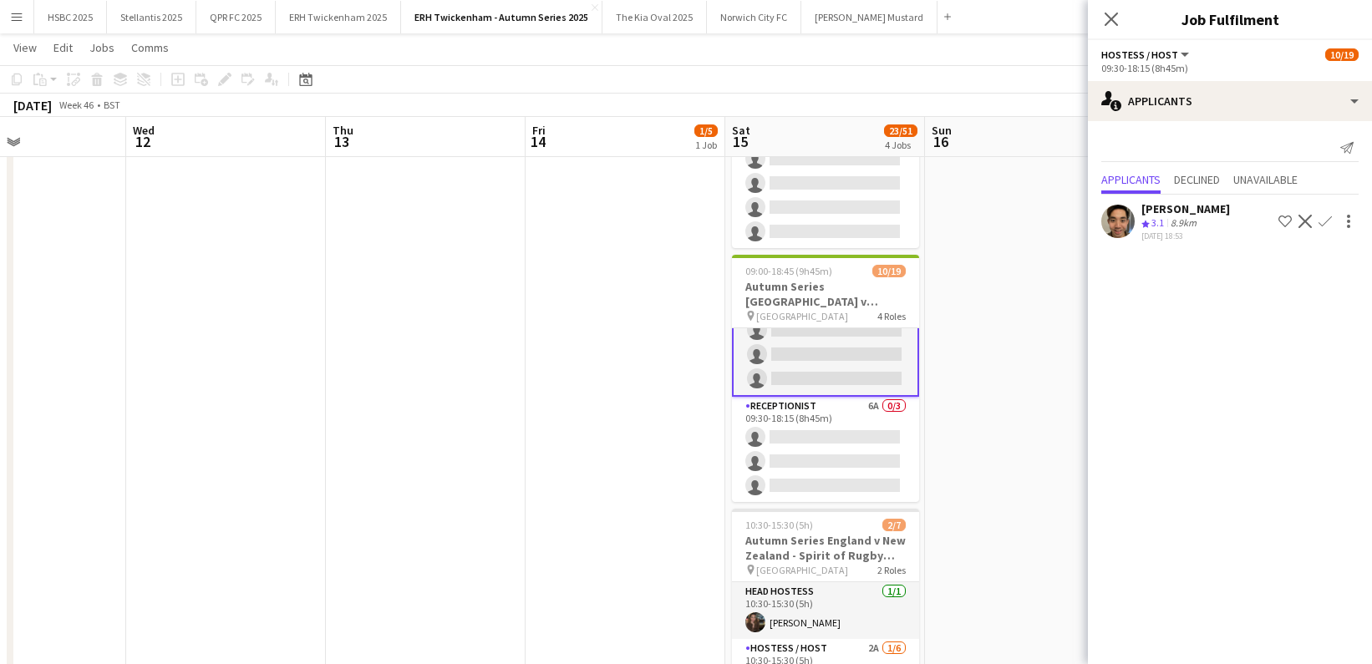
click at [1330, 216] on app-icon "Confirm" at bounding box center [1325, 221] width 13 height 13
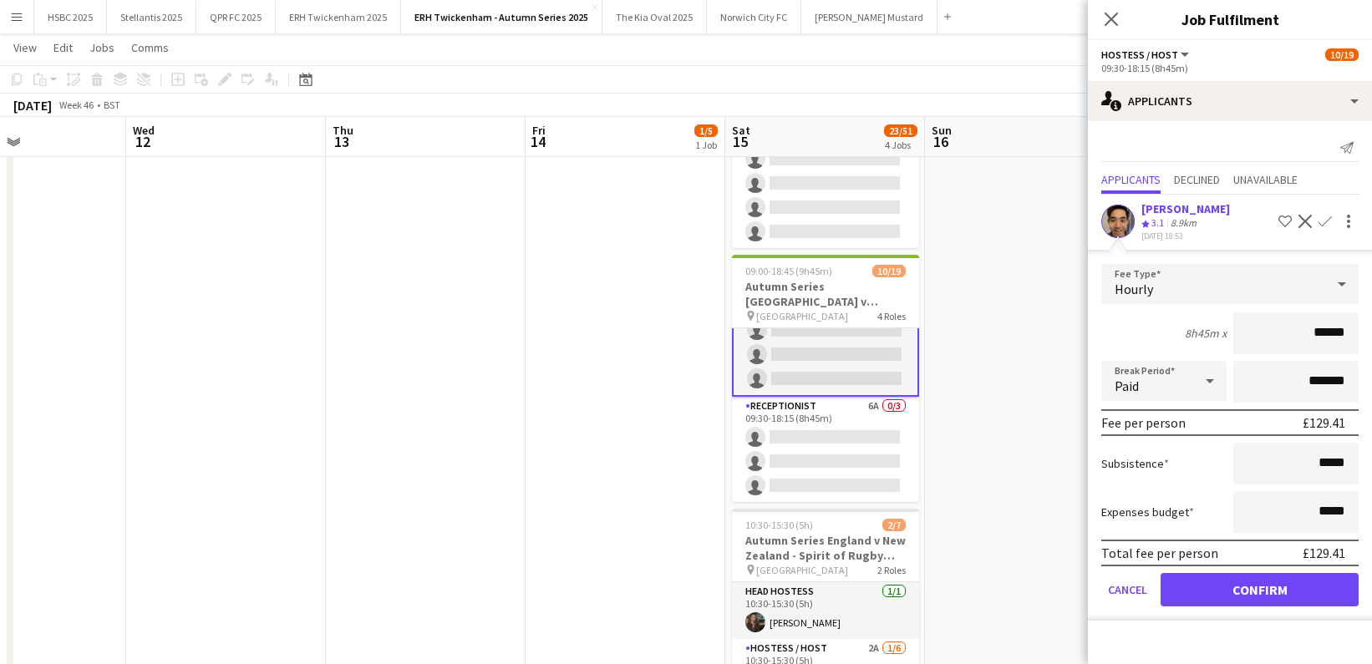
click button "Confirm" at bounding box center [1260, 589] width 198 height 33
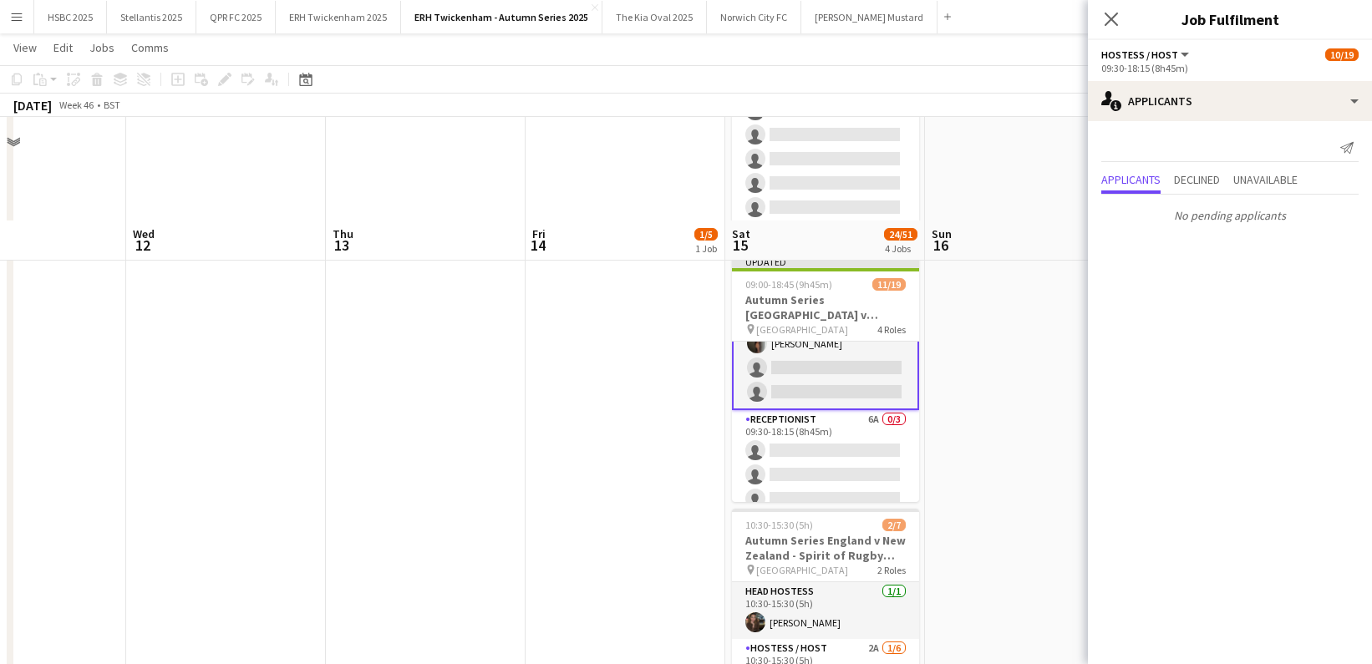
scroll to position [601, 0]
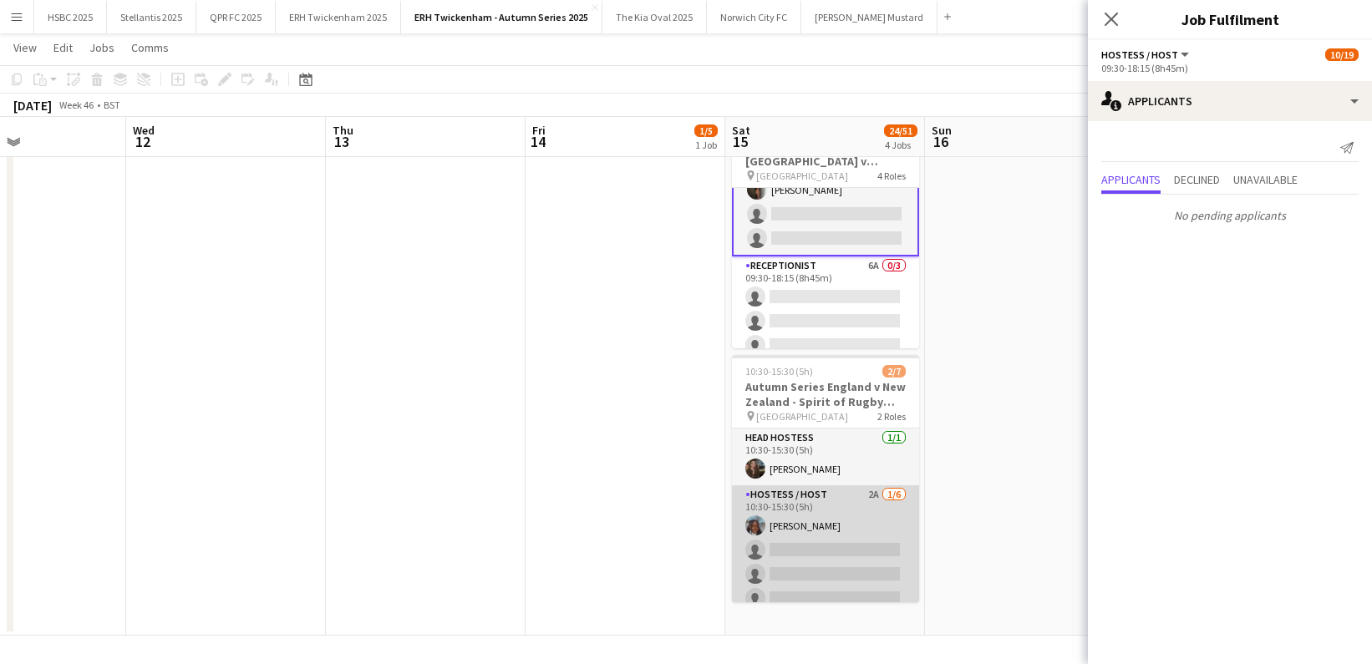
click at [868, 522] on app-card-role "Hostess / Host 2A [DATE] 10:30-15:30 (5h) [PERSON_NAME] single-neutral-actions …" at bounding box center [825, 575] width 187 height 178
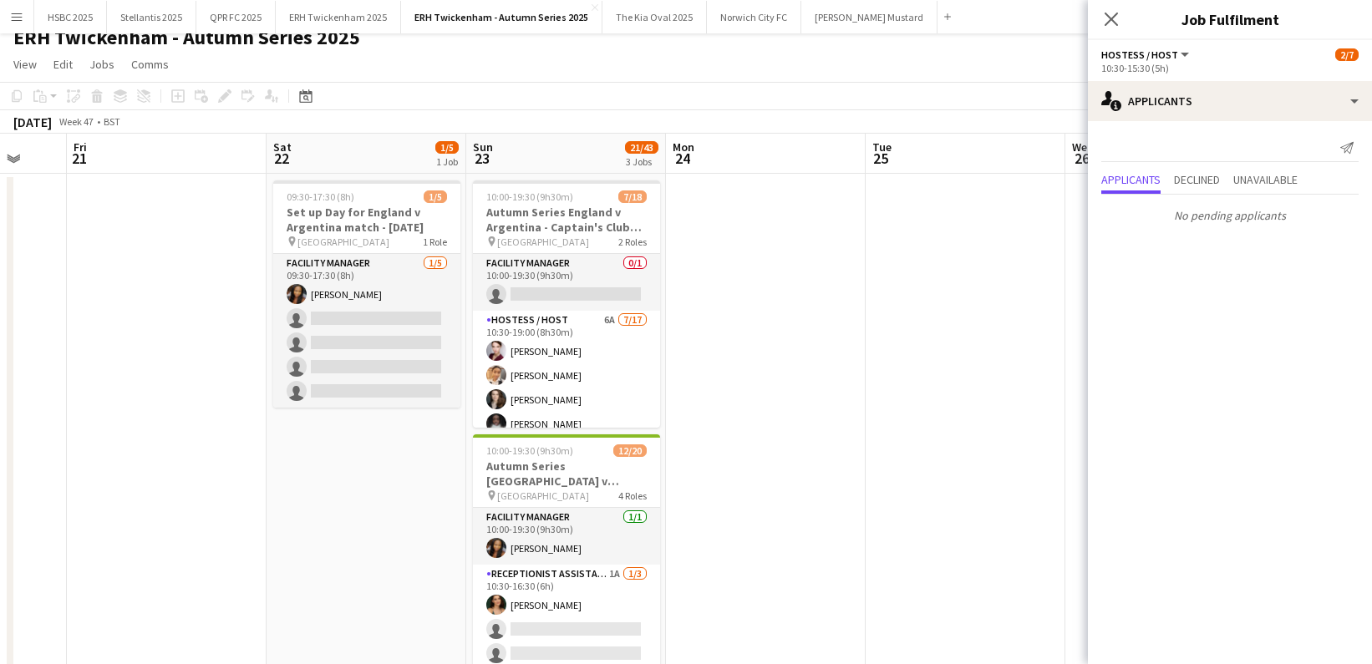
scroll to position [0, 0]
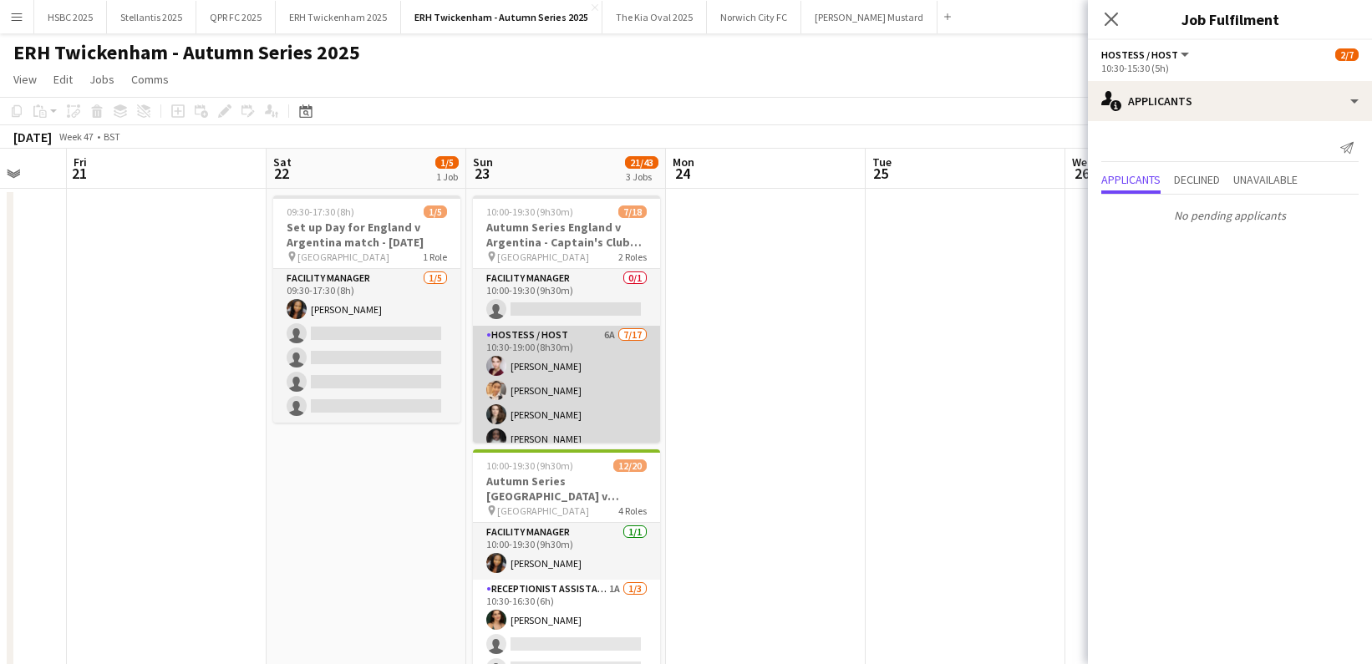
click at [600, 363] on app-card-role "Hostess / Host 6A [DATE] 10:30-19:00 (8h30m) [PERSON_NAME] [PERSON_NAME] [PERSO…" at bounding box center [566, 548] width 187 height 445
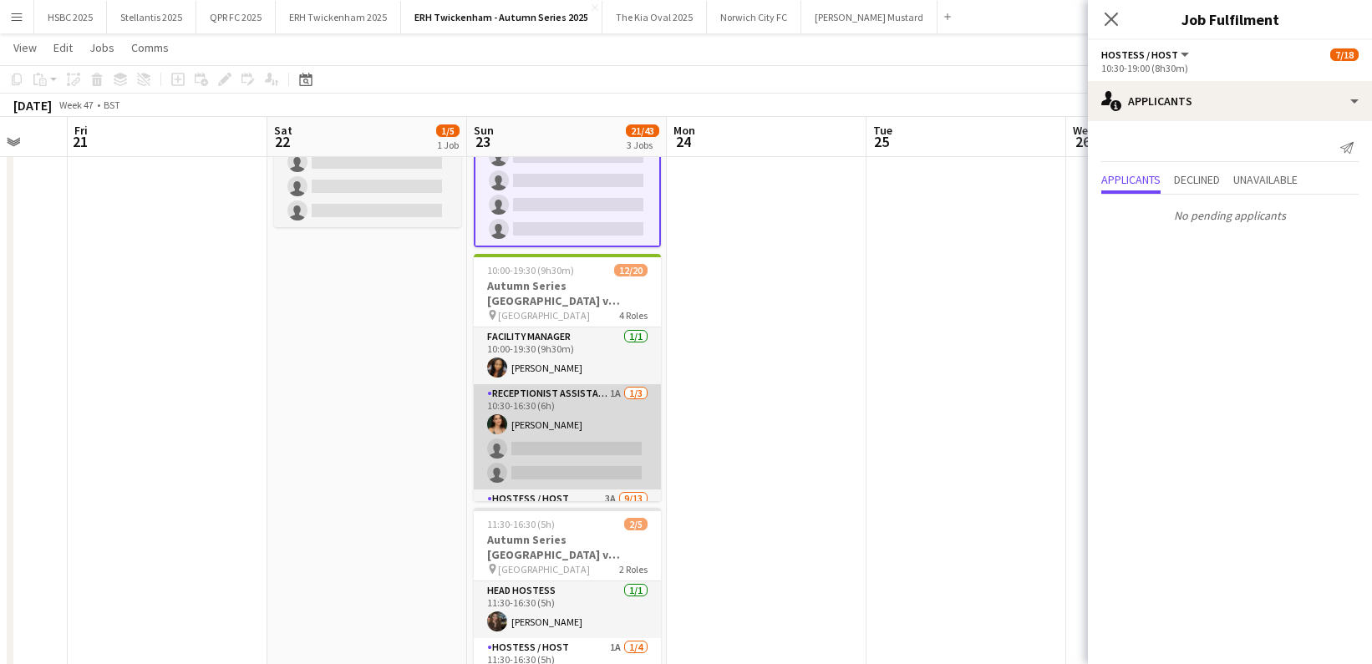
scroll to position [192, 0]
click at [603, 416] on app-card-role "Receptionist Assistant 1A [DATE] 10:30-16:30 (6h) [PERSON_NAME] single-neutral-…" at bounding box center [567, 438] width 187 height 105
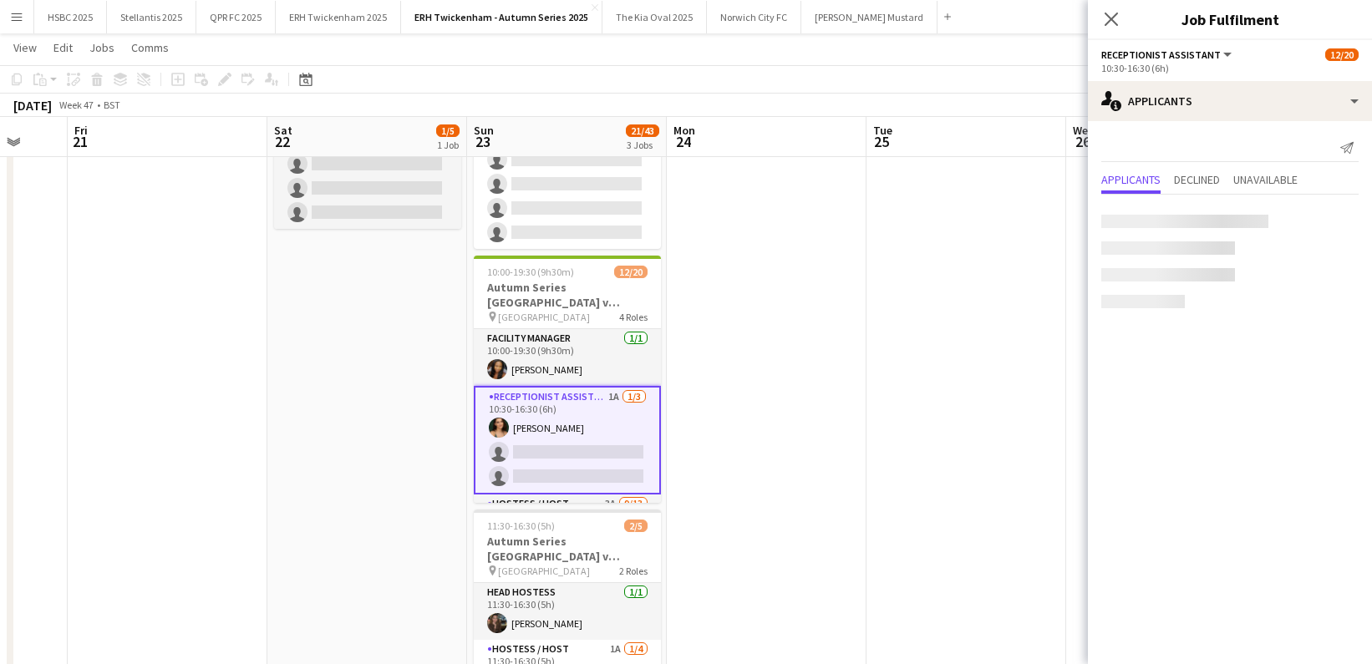
scroll to position [328, 0]
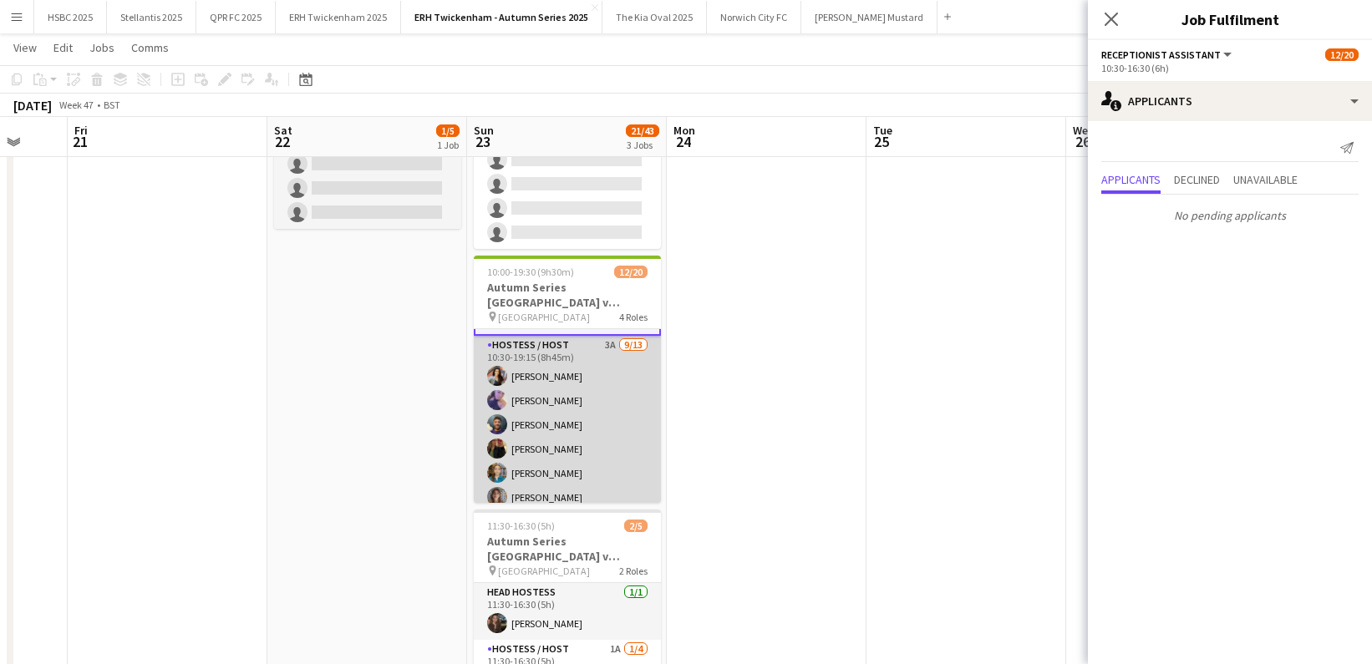
click at [603, 415] on app-card-role "Hostess / Host 3A [DATE] 10:30-19:15 (8h45m) [PERSON_NAME] [PERSON_NAME] [PERSO…" at bounding box center [567, 510] width 187 height 348
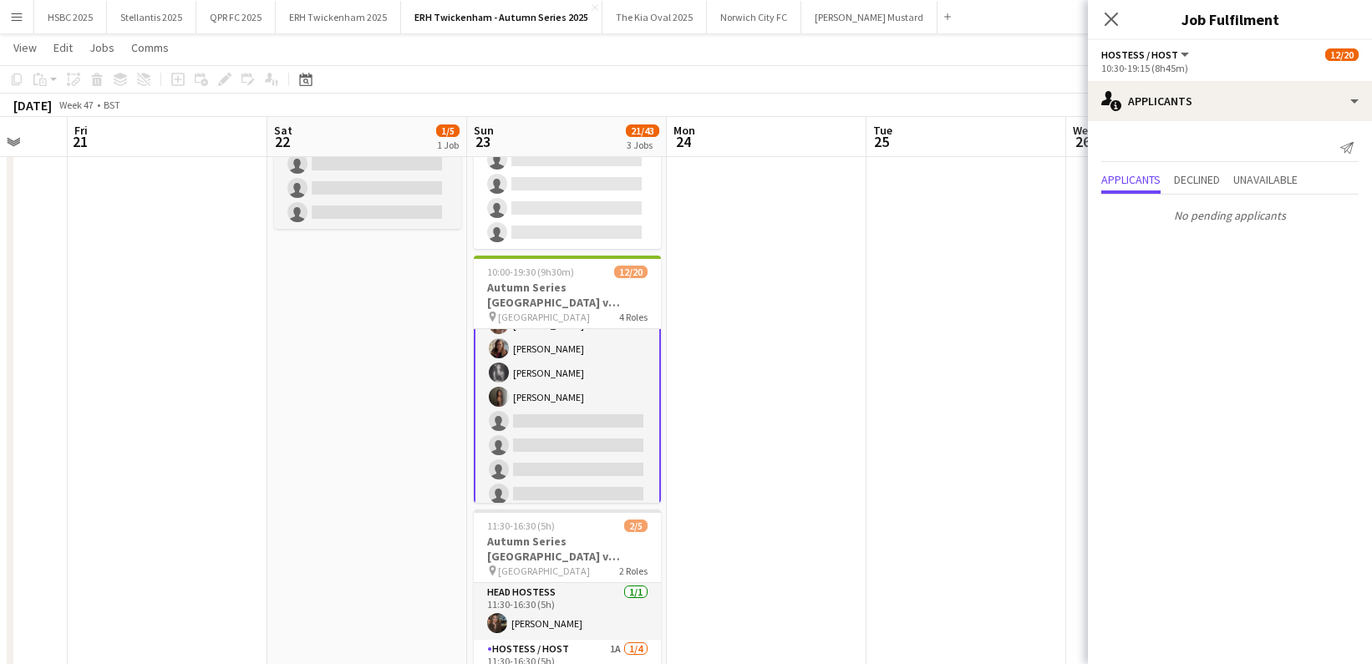
scroll to position [445, 0]
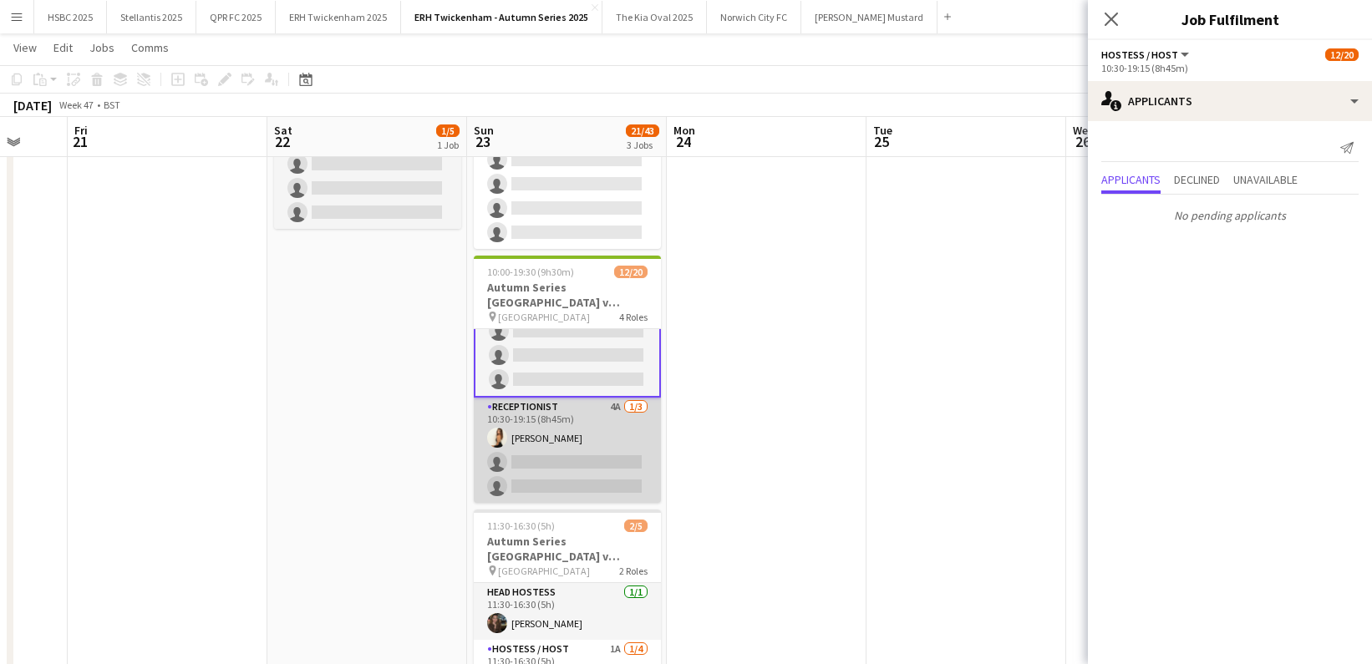
click at [608, 416] on app-card-role "Receptionist 4A [DATE] 10:30-19:15 (8h45m) [PERSON_NAME] single-neutral-actions…" at bounding box center [567, 450] width 187 height 105
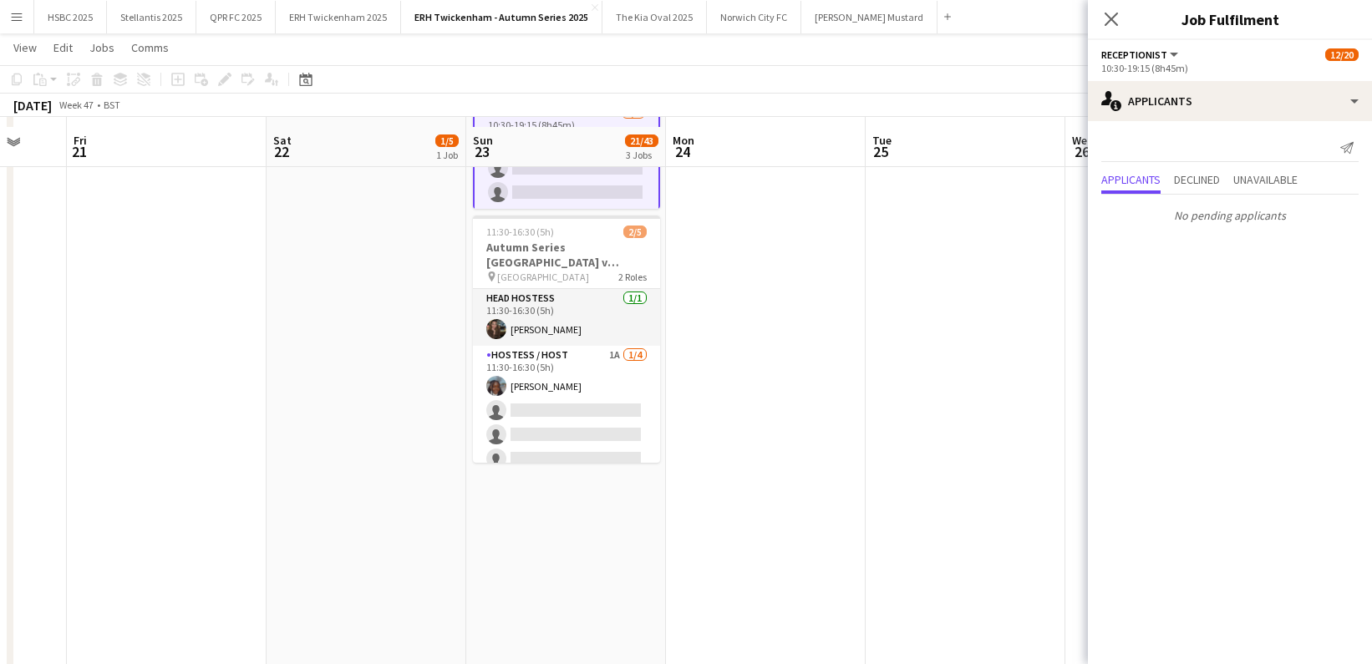
scroll to position [496, 0]
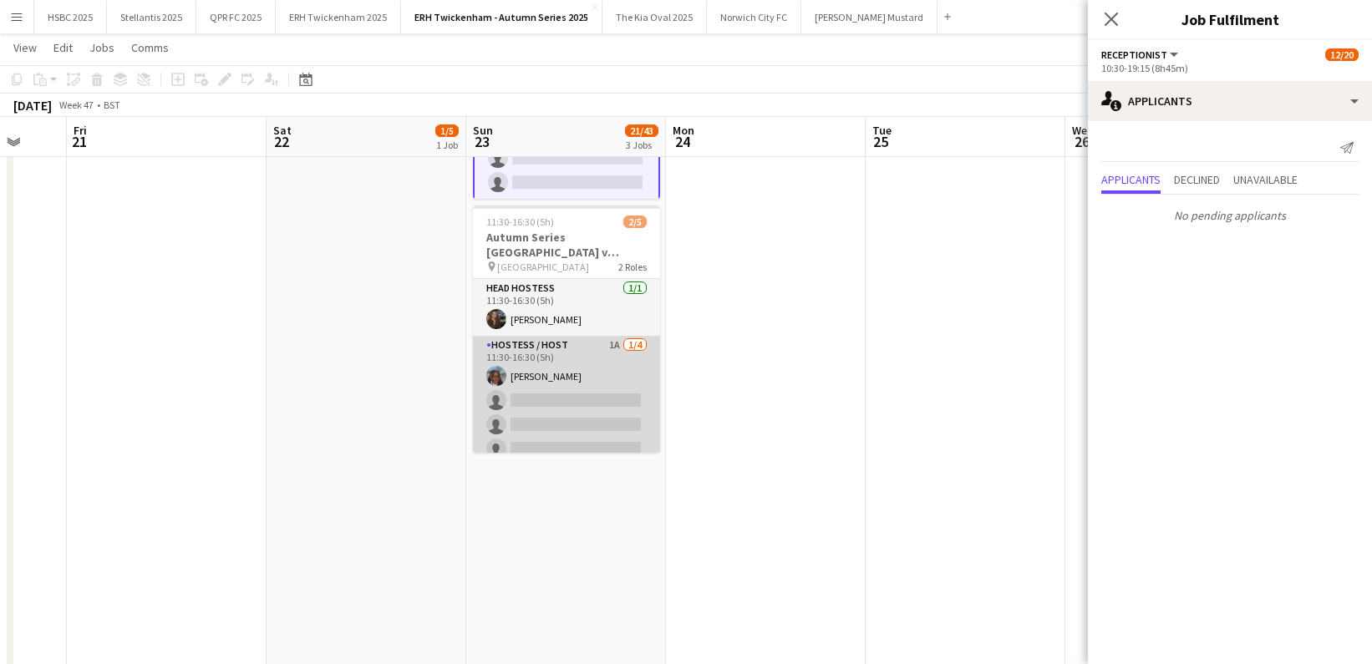
click at [596, 425] on app-card-role "Hostess / Host 1A [DATE] 11:30-16:30 (5h) [PERSON_NAME] single-neutral-actions …" at bounding box center [566, 401] width 187 height 130
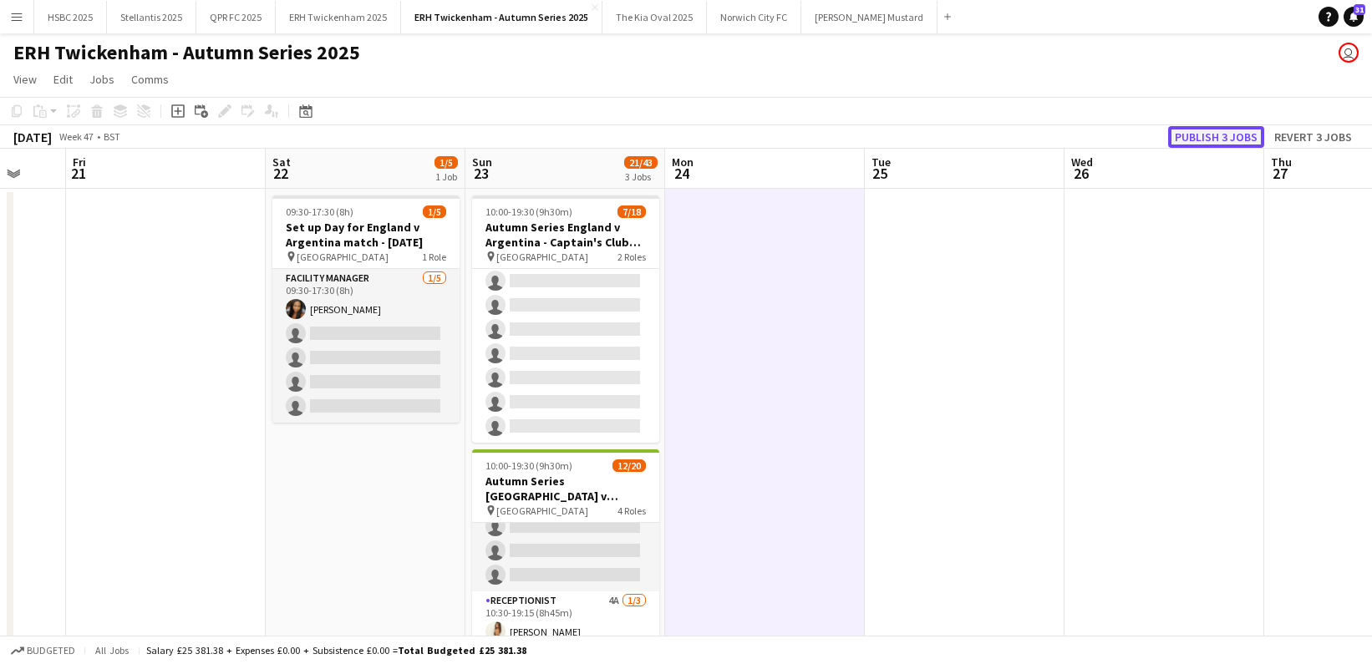
click at [1196, 135] on button "Publish 3 jobs" at bounding box center [1217, 137] width 96 height 22
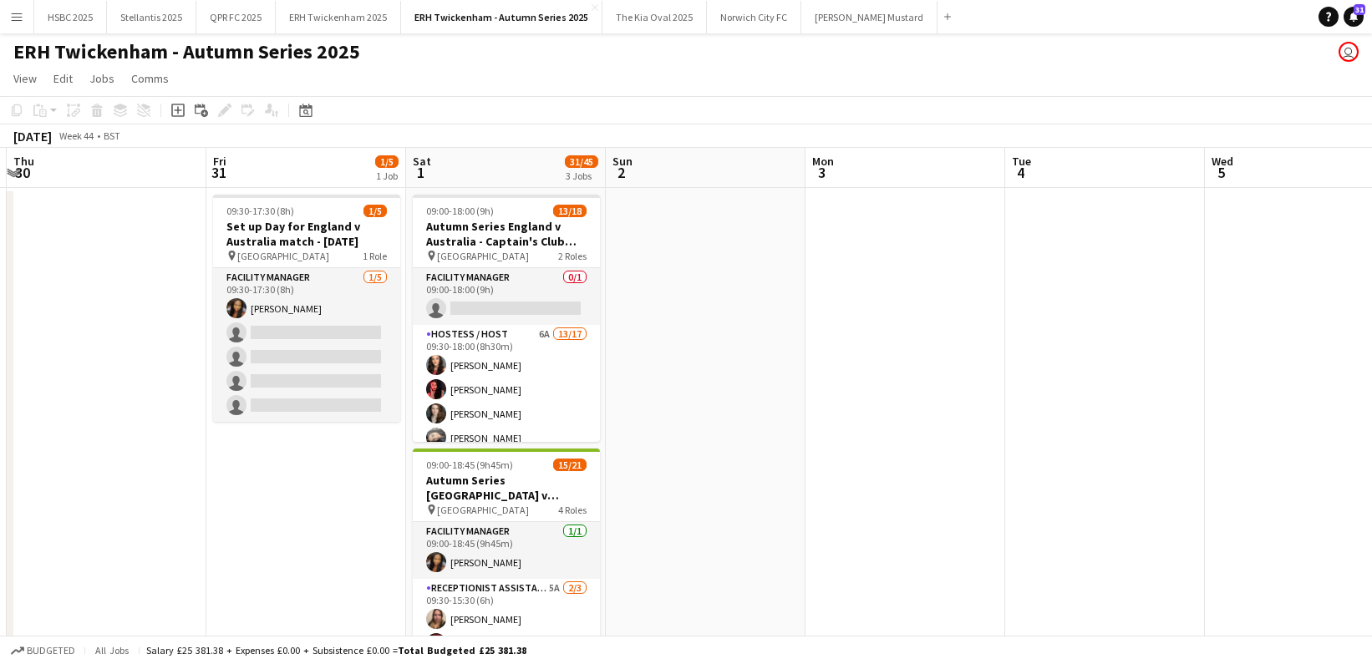
scroll to position [0, 594]
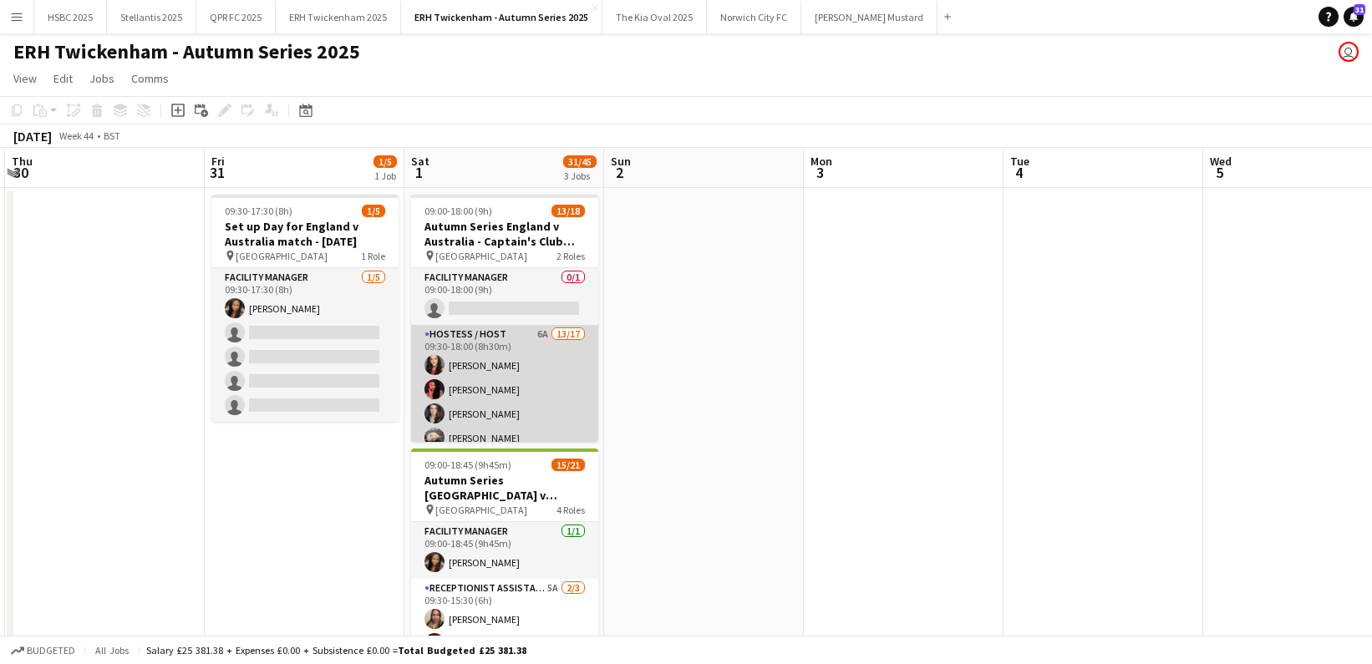
click at [523, 393] on app-card-role "Hostess / Host 6A 13/17 09:30-18:00 (8h30m) [PERSON_NAME] [PERSON_NAME] [PERSON…" at bounding box center [504, 547] width 187 height 445
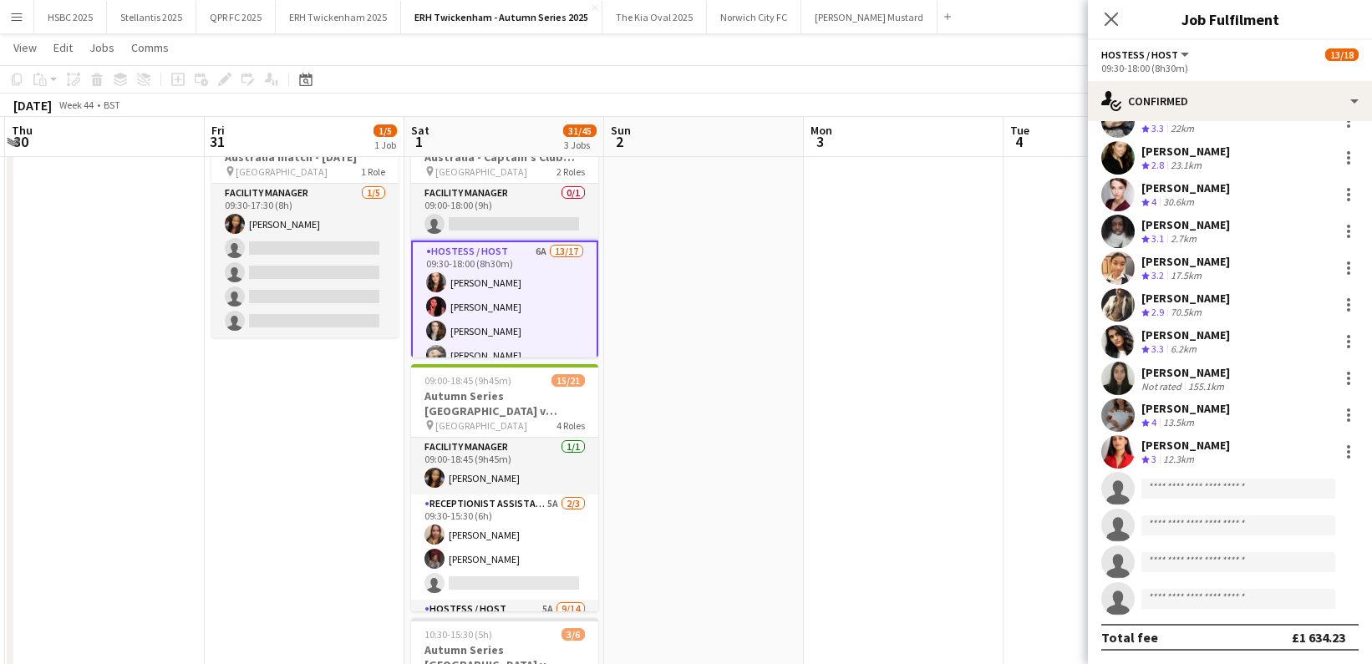
scroll to position [84, 0]
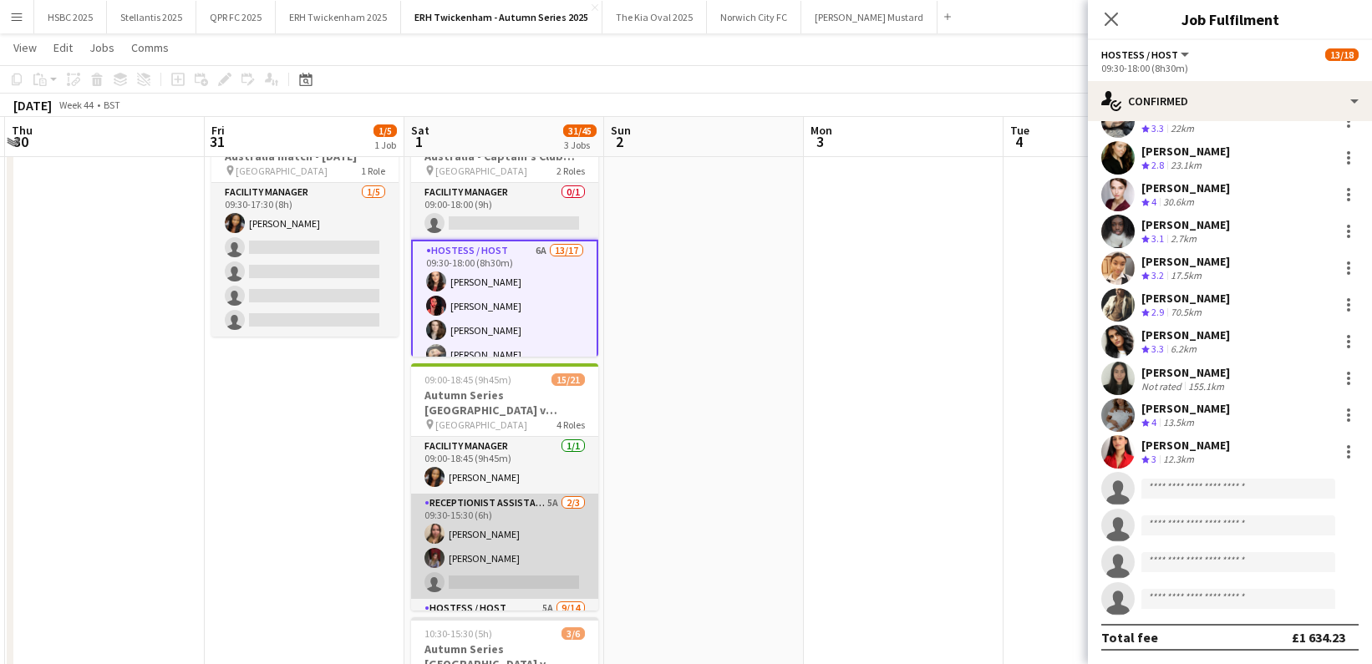
click at [530, 528] on app-card-role "Receptionist Assistant 5A [DATE] 09:30-15:30 (6h) [PERSON_NAME] [PERSON_NAME] s…" at bounding box center [504, 546] width 187 height 105
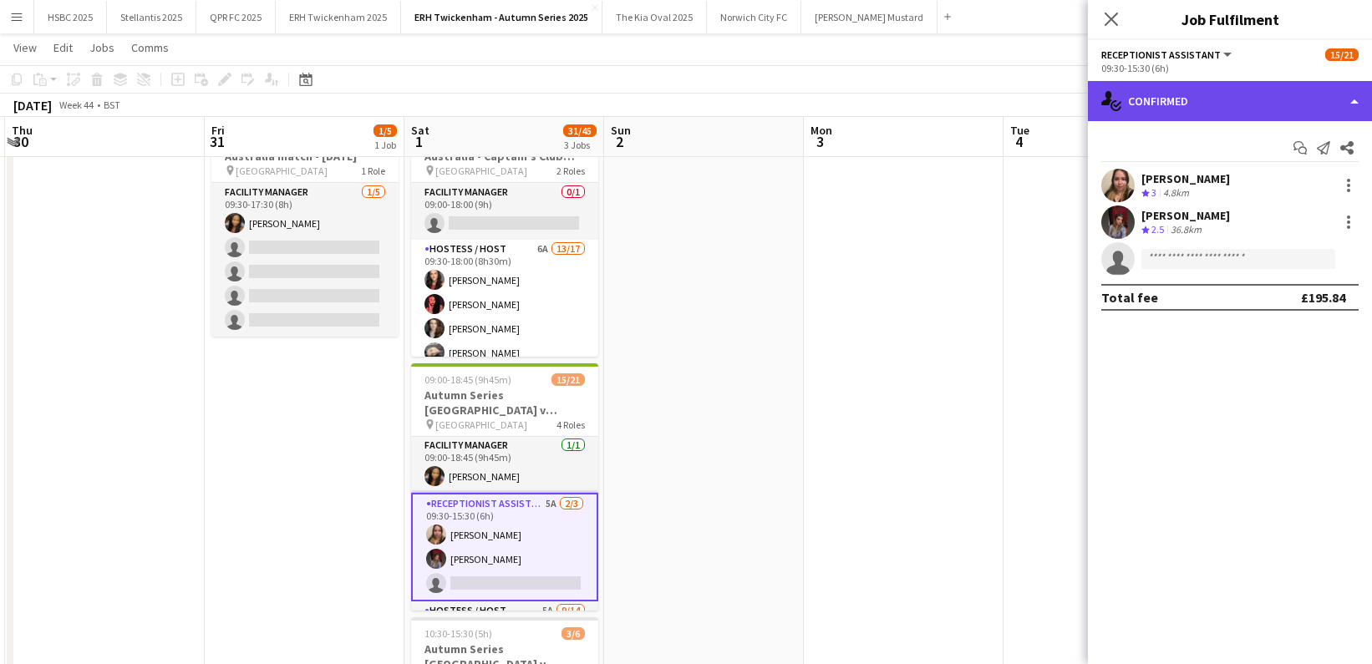
click at [1220, 100] on div "single-neutral-actions-check-2 Confirmed" at bounding box center [1230, 101] width 284 height 40
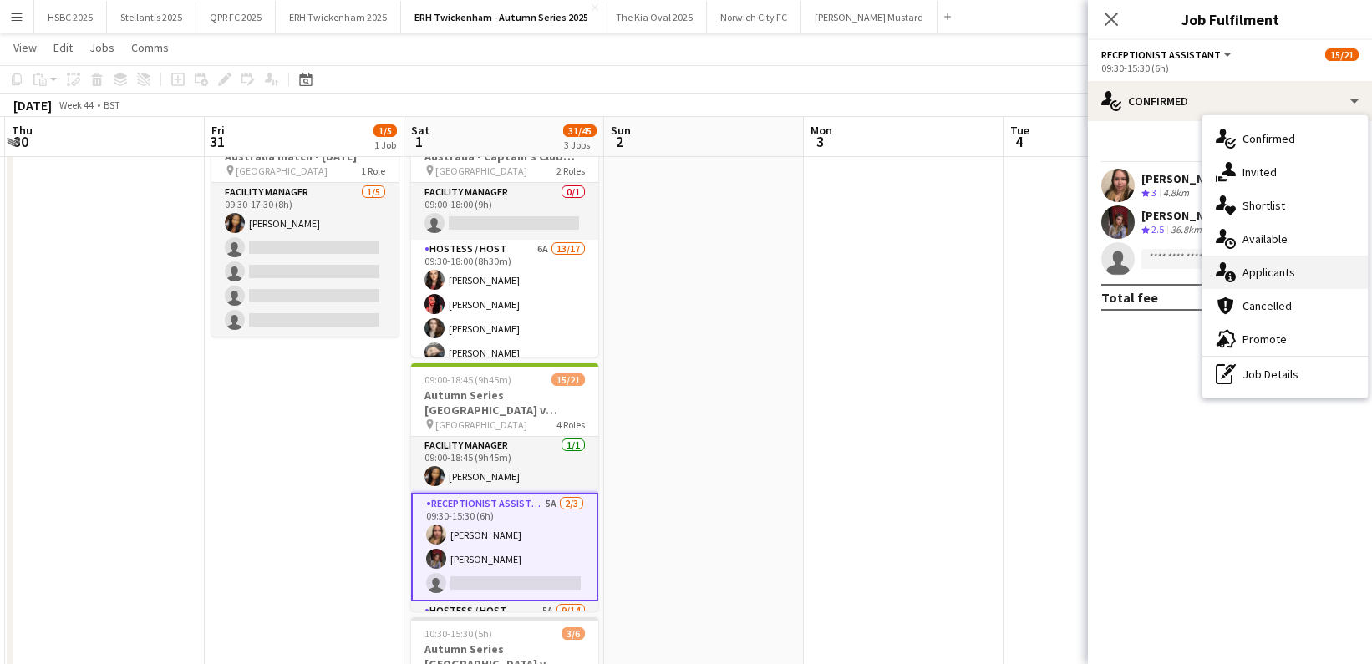
click at [1305, 261] on div "single-neutral-actions-information Applicants" at bounding box center [1285, 272] width 165 height 33
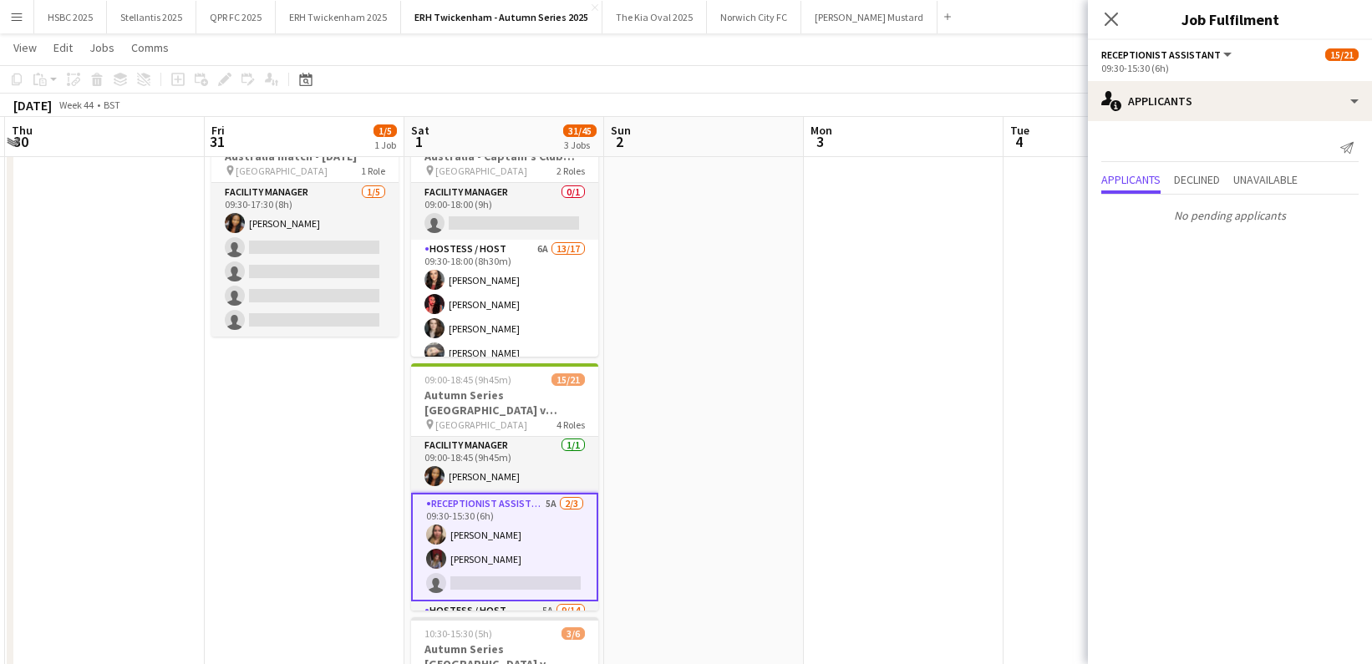
click at [776, 258] on app-date-cell at bounding box center [704, 628] width 200 height 1050
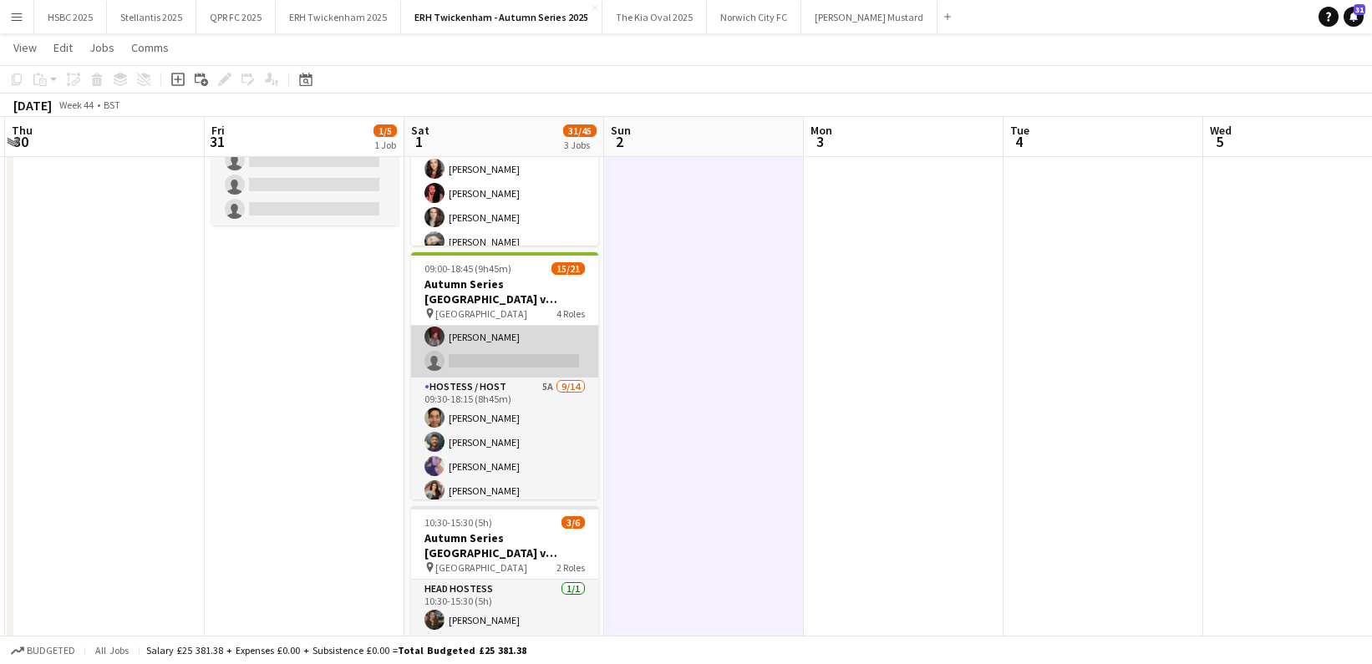
scroll to position [143, 0]
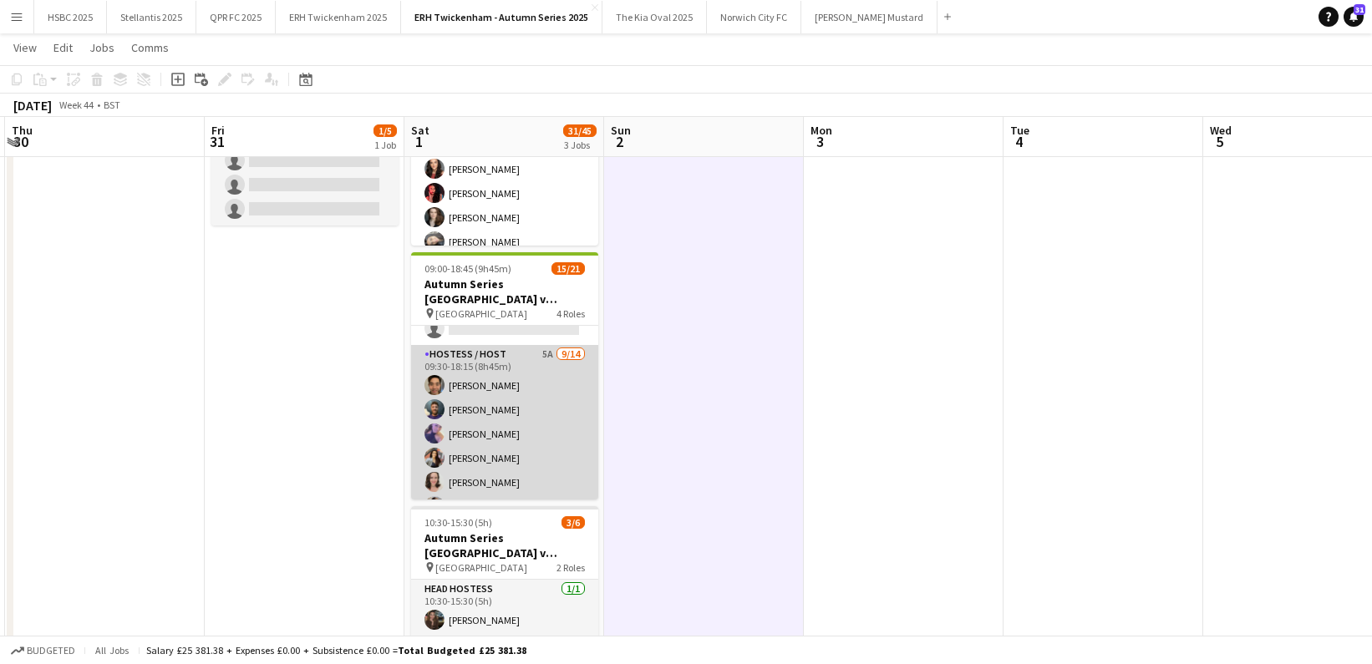
click at [506, 420] on app-card-role "Hostess / Host 5A [DATE] 09:30-18:15 (8h45m) [PERSON_NAME] [PERSON_NAME] [PERSO…" at bounding box center [504, 531] width 187 height 372
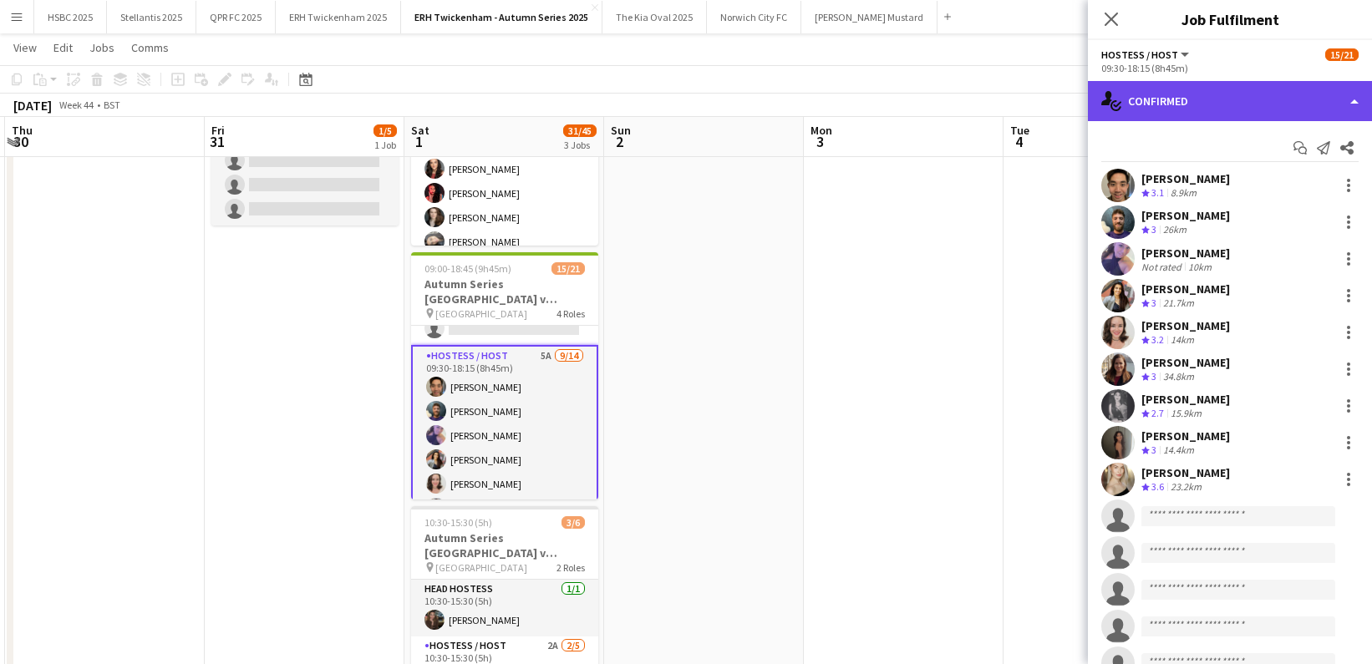
click at [1224, 99] on div "single-neutral-actions-check-2 Confirmed" at bounding box center [1230, 101] width 284 height 40
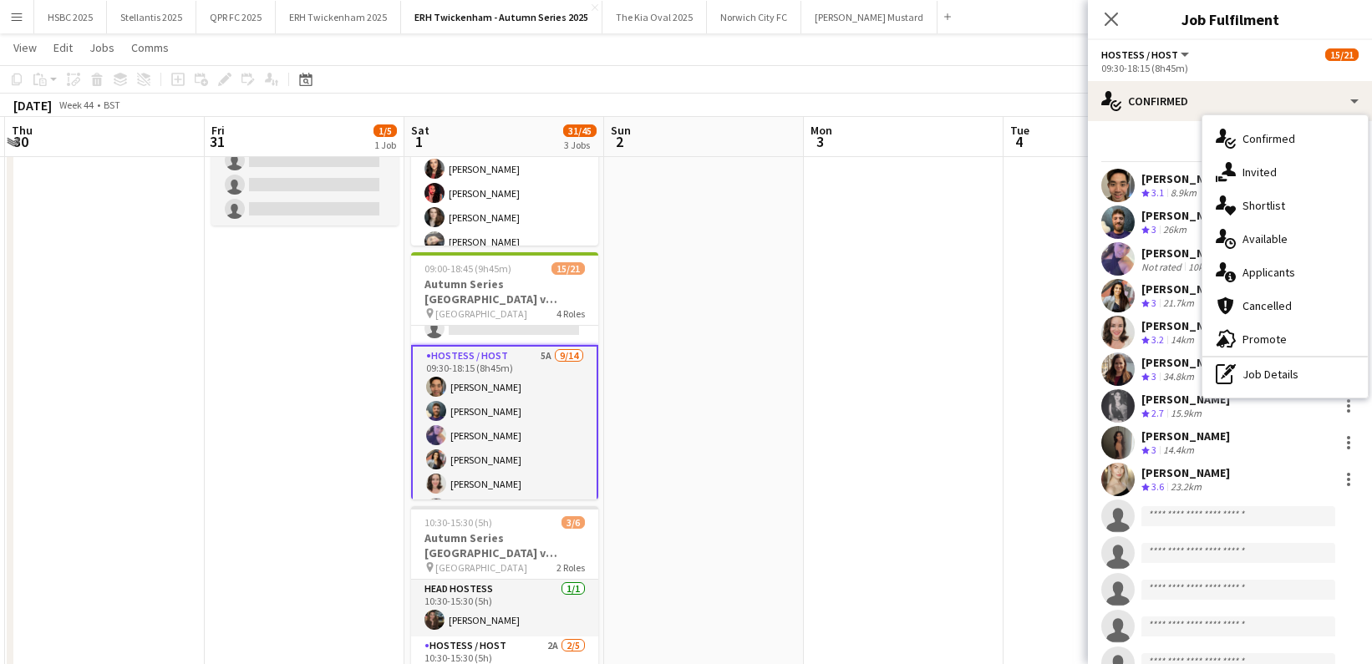
click at [1331, 264] on div "single-neutral-actions-information Applicants" at bounding box center [1285, 272] width 165 height 33
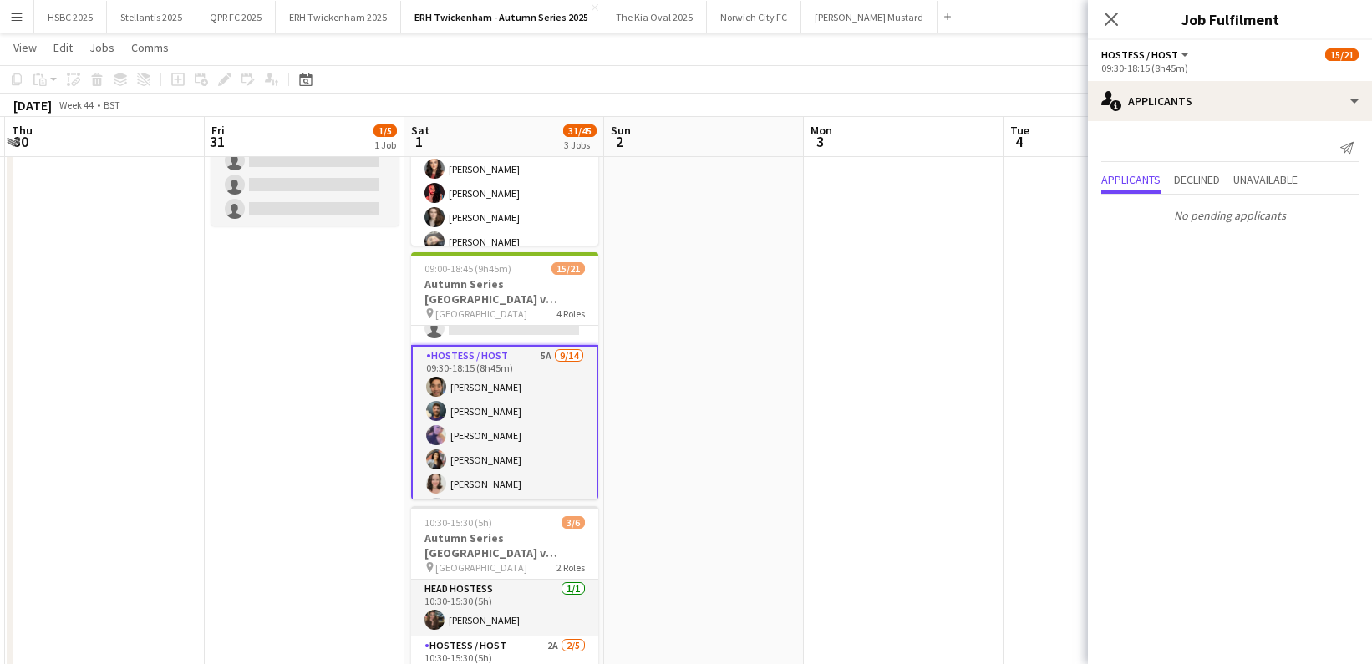
click at [858, 313] on app-date-cell at bounding box center [904, 517] width 200 height 1050
